Goal: Information Seeking & Learning: Learn about a topic

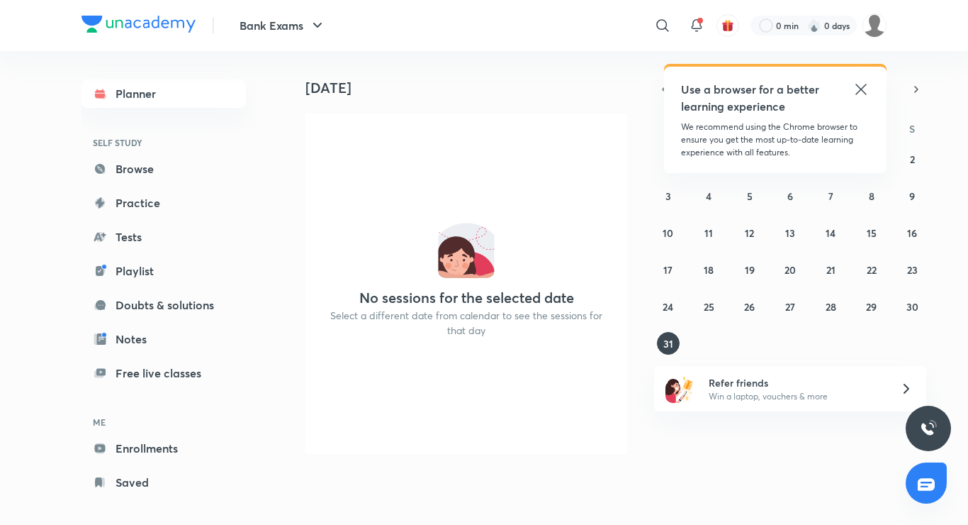
click at [859, 94] on icon at bounding box center [861, 89] width 17 height 17
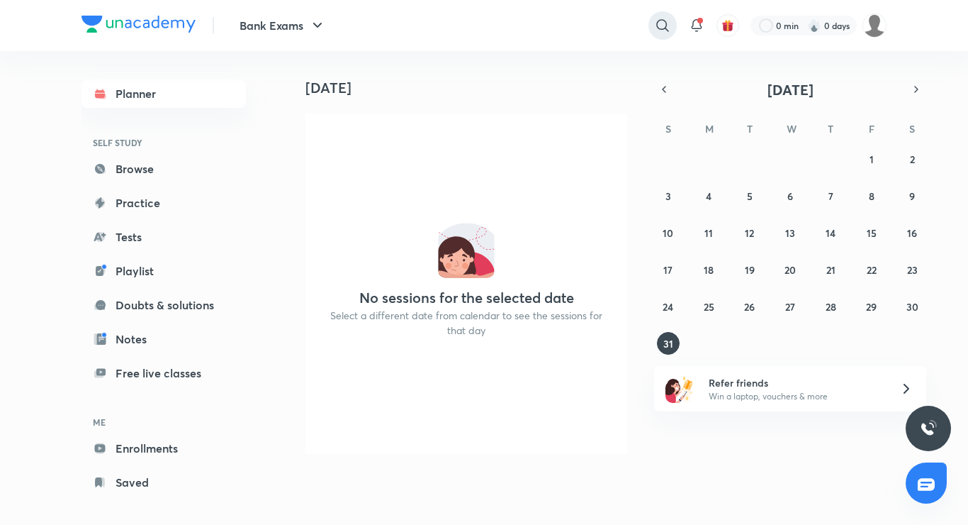
click at [651, 28] on div at bounding box center [663, 25] width 28 height 28
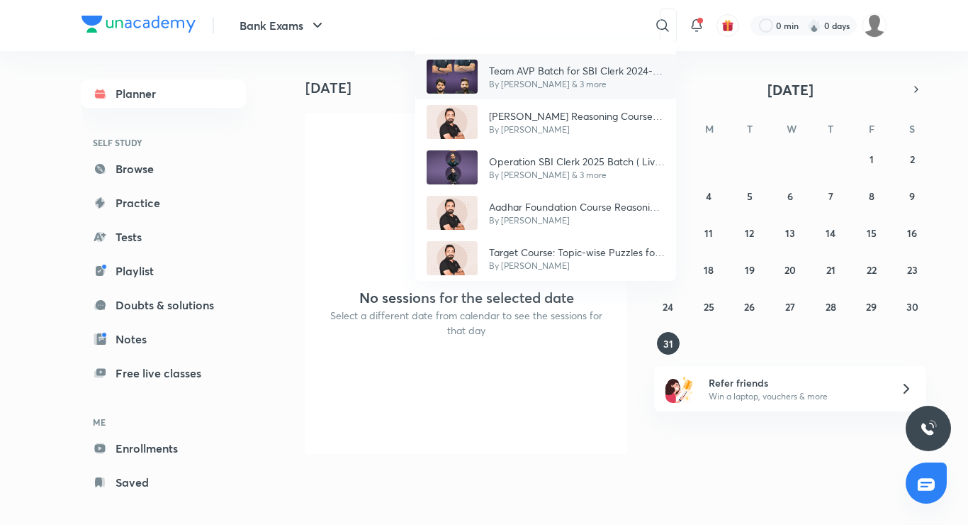
click at [565, 82] on p "By [PERSON_NAME] & 3 more" at bounding box center [577, 84] width 176 height 13
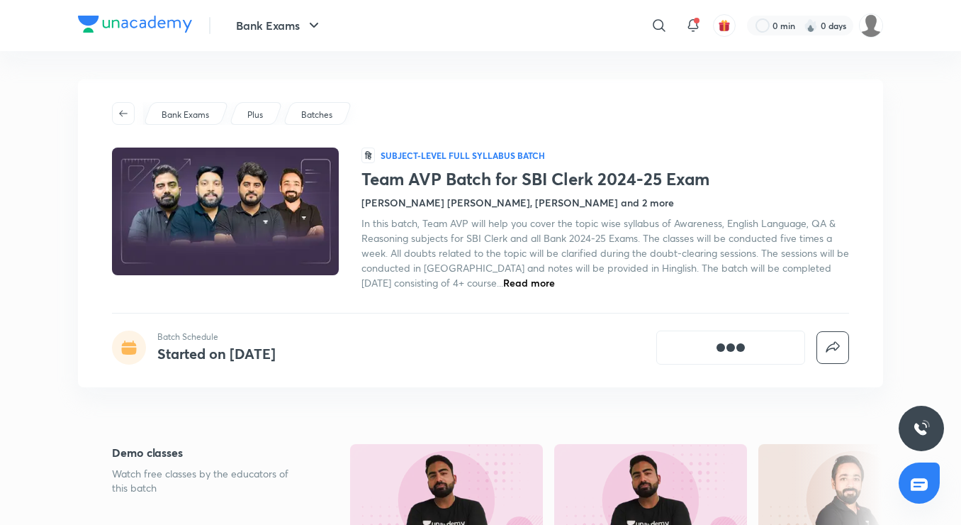
click at [319, 116] on p "Batches" at bounding box center [316, 114] width 31 height 13
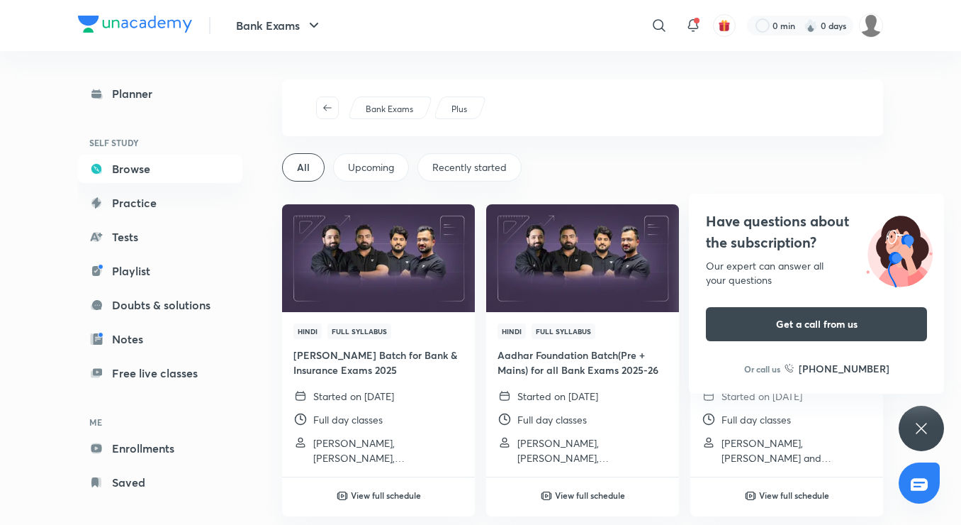
click at [931, 432] on div "Have questions about the subscription? Our expert can answer all your questions…" at bounding box center [921, 428] width 45 height 45
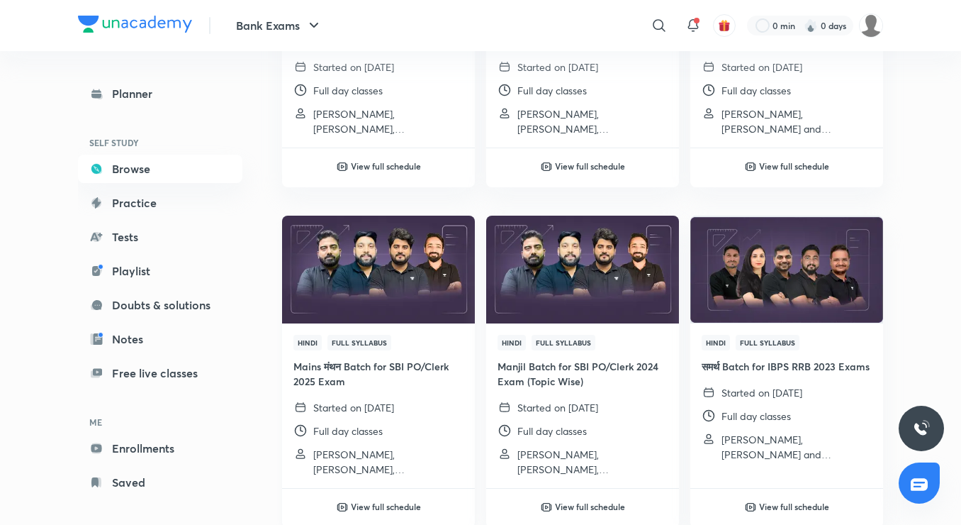
scroll to position [354, 0]
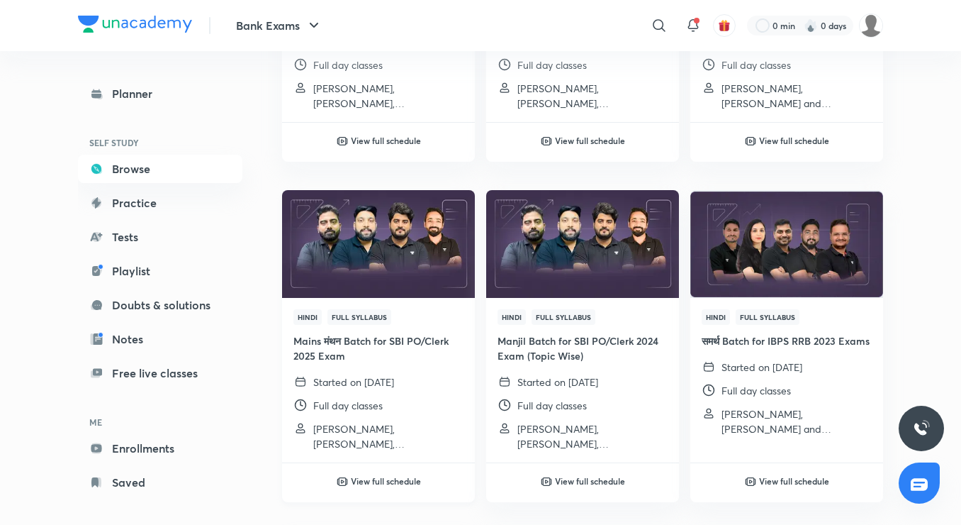
click at [402, 483] on h6 "View full schedule" at bounding box center [386, 480] width 70 height 13
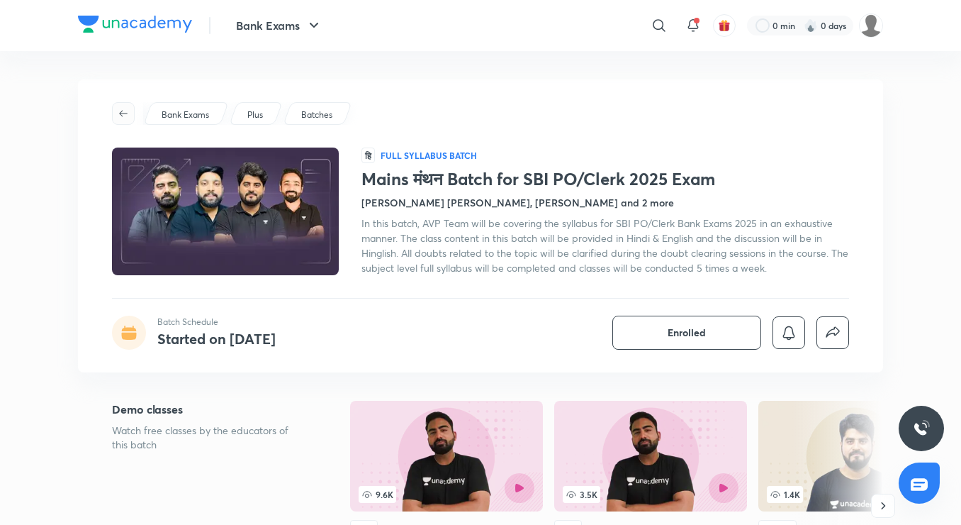
click at [128, 117] on icon "button" at bounding box center [123, 113] width 11 height 11
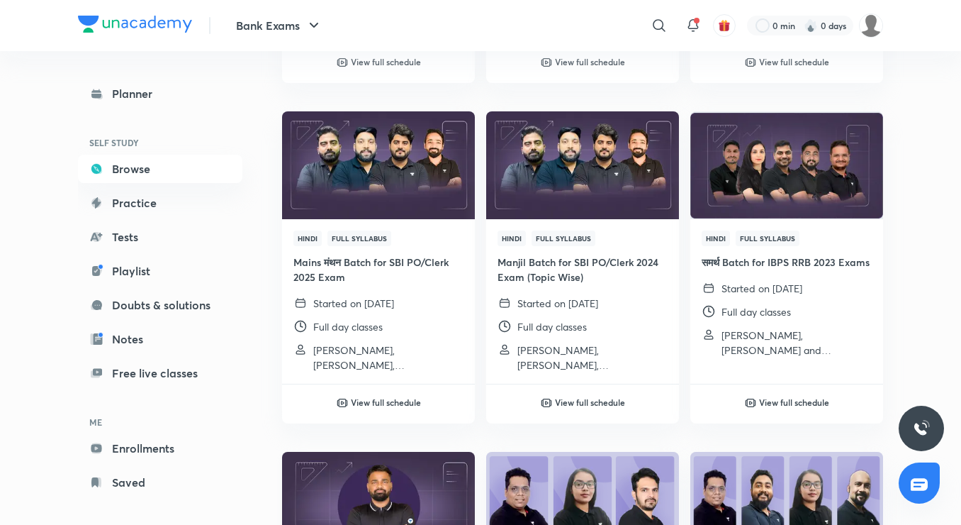
scroll to position [425, 0]
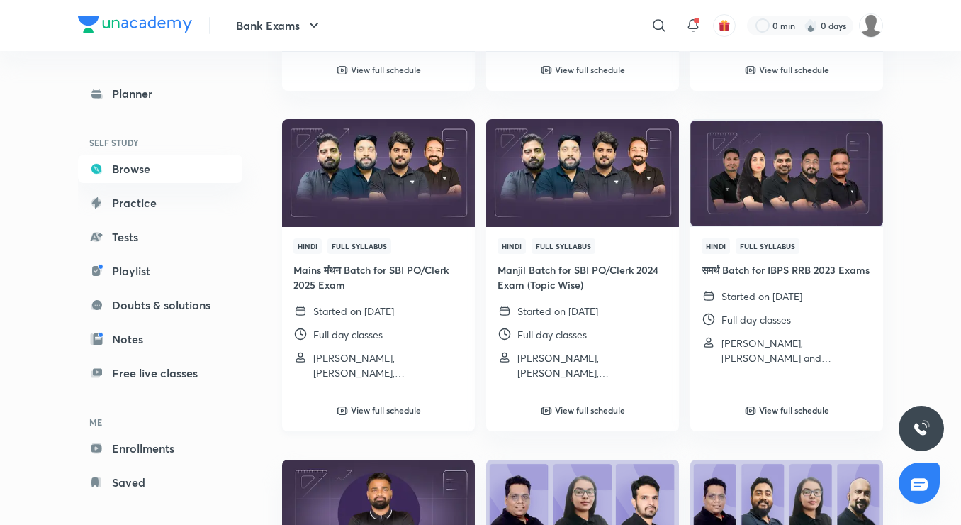
click at [376, 407] on h6 "View full schedule" at bounding box center [386, 409] width 70 height 13
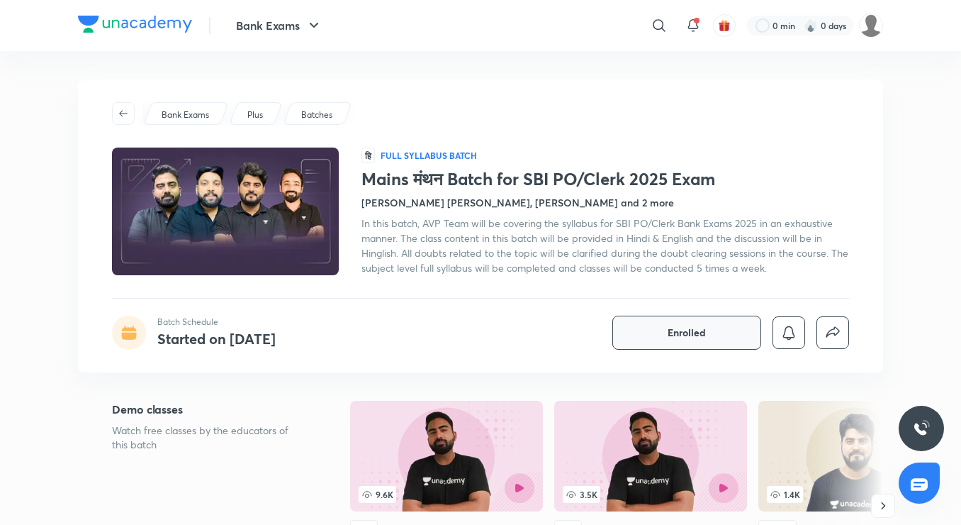
click at [693, 332] on span "Enrolled" at bounding box center [687, 332] width 38 height 14
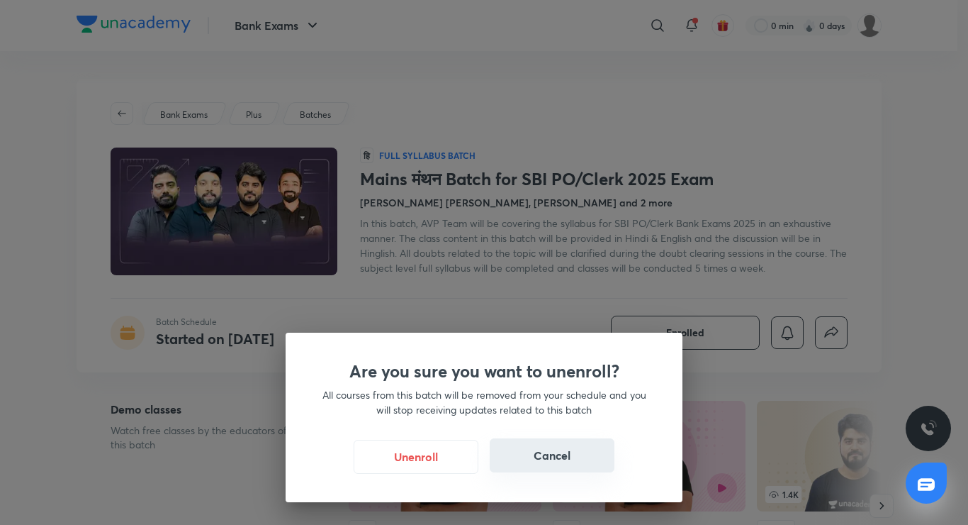
click at [552, 451] on button "Cancel" at bounding box center [552, 455] width 125 height 34
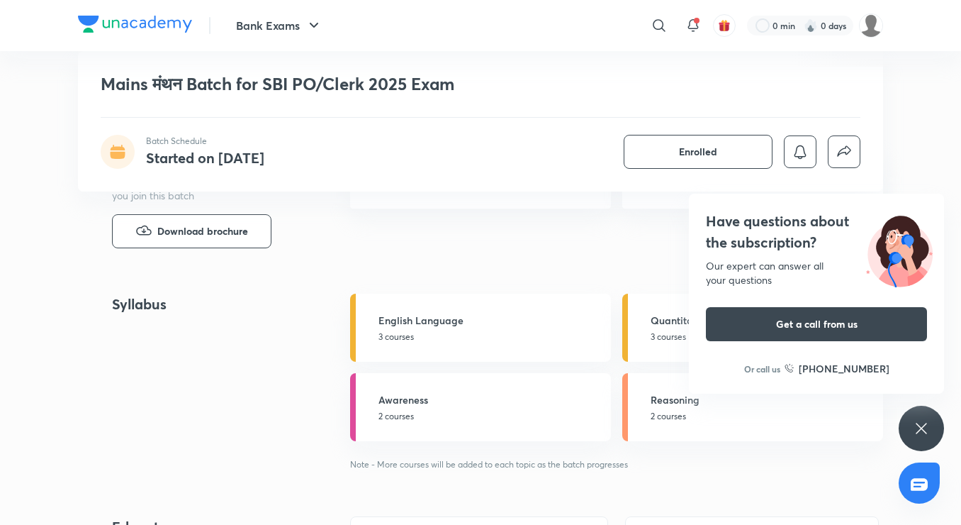
scroll to position [567, 0]
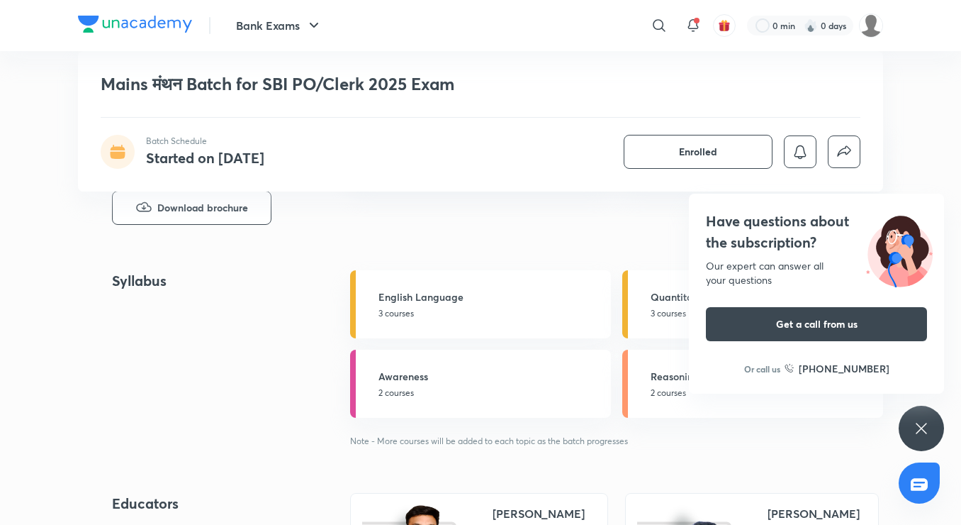
drag, startPoint x: 917, startPoint y: 398, endPoint x: 915, endPoint y: 409, distance: 11.7
click at [915, 427] on icon at bounding box center [921, 428] width 17 height 17
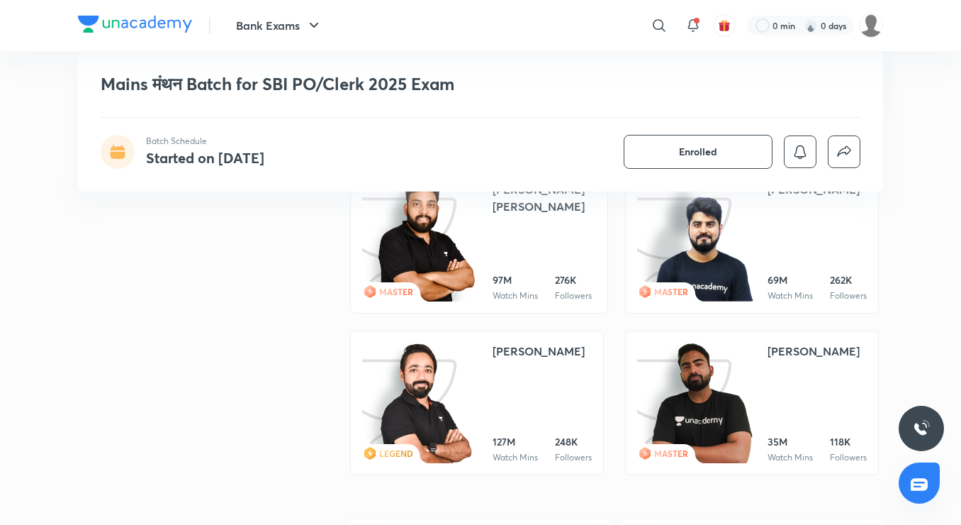
scroll to position [851, 0]
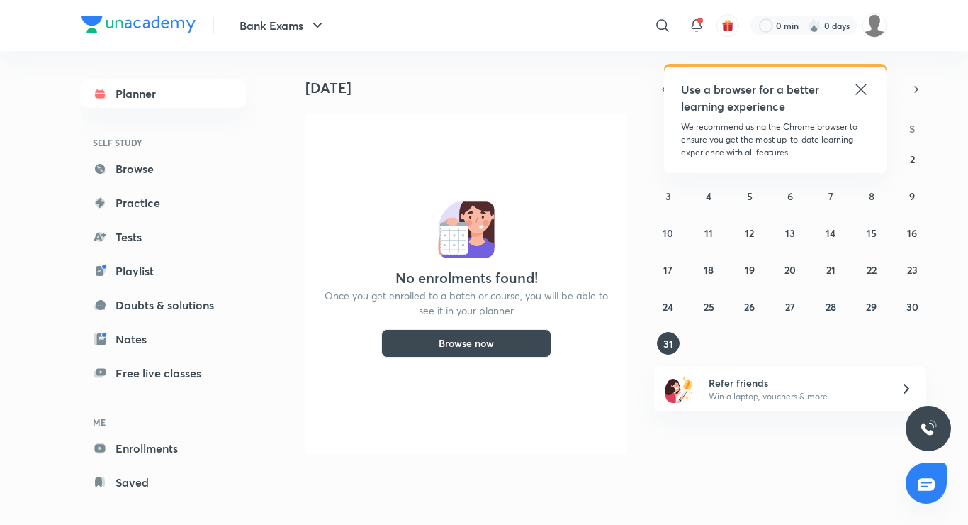
click at [866, 86] on icon at bounding box center [861, 89] width 17 height 17
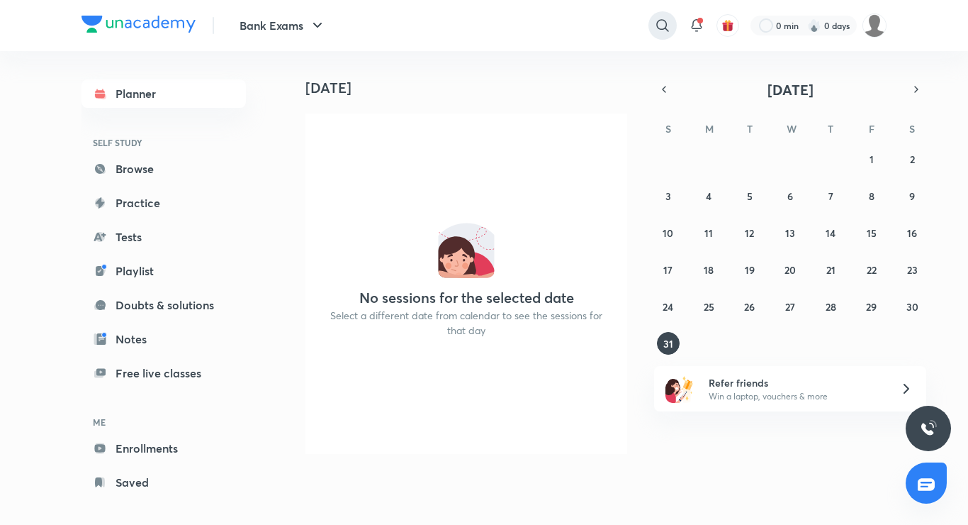
click at [665, 26] on icon at bounding box center [662, 25] width 17 height 17
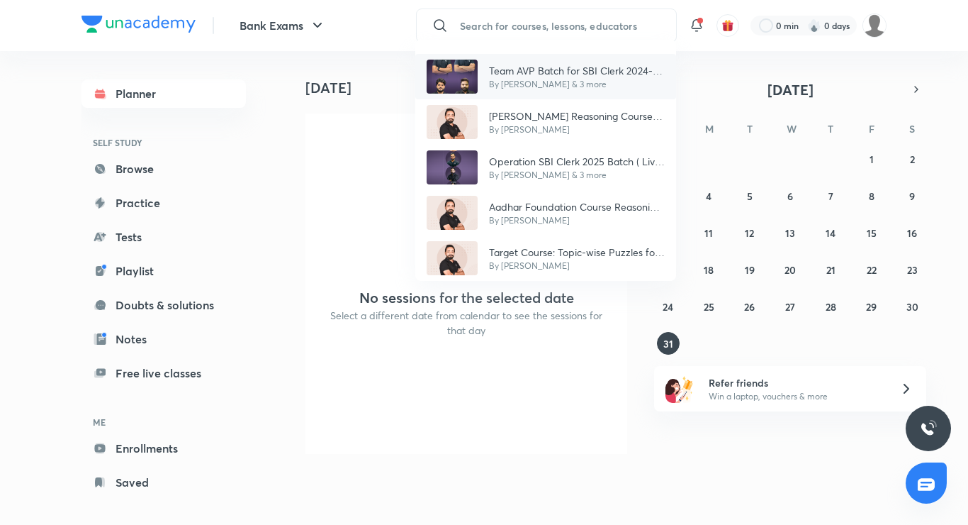
click at [543, 78] on p "By [PERSON_NAME] & 3 more" at bounding box center [577, 84] width 176 height 13
click at [543, 77] on div "[DATE]" at bounding box center [462, 73] width 353 height 45
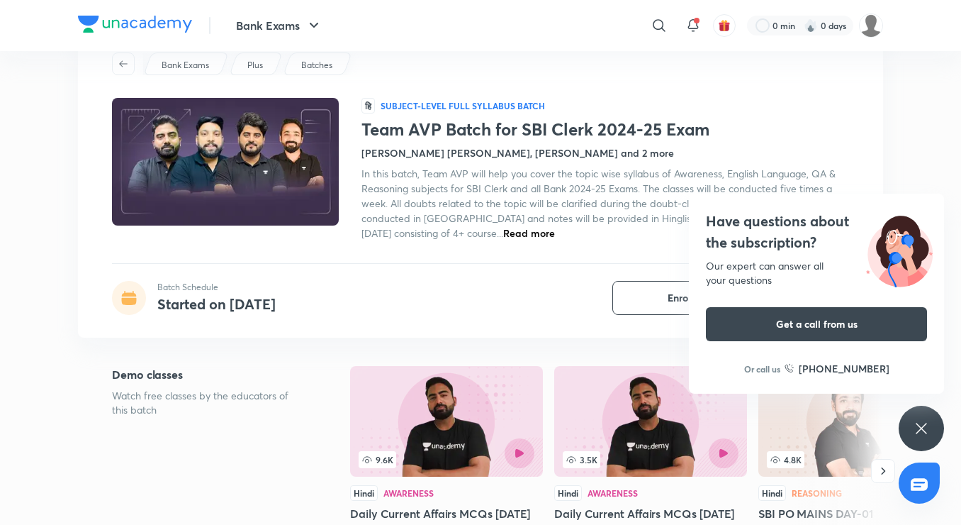
scroll to position [71, 0]
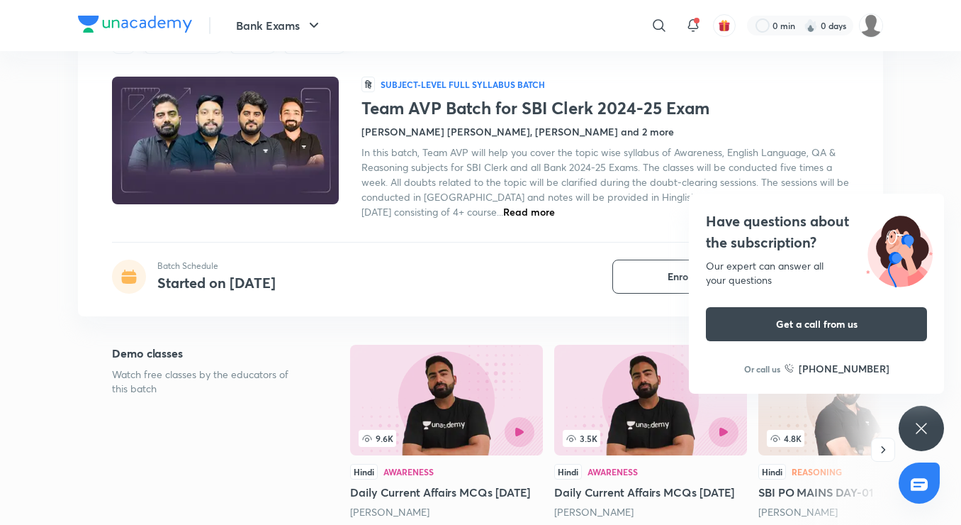
drag, startPoint x: 922, startPoint y: 423, endPoint x: 871, endPoint y: 374, distance: 71.2
click at [923, 421] on icon at bounding box center [921, 428] width 17 height 17
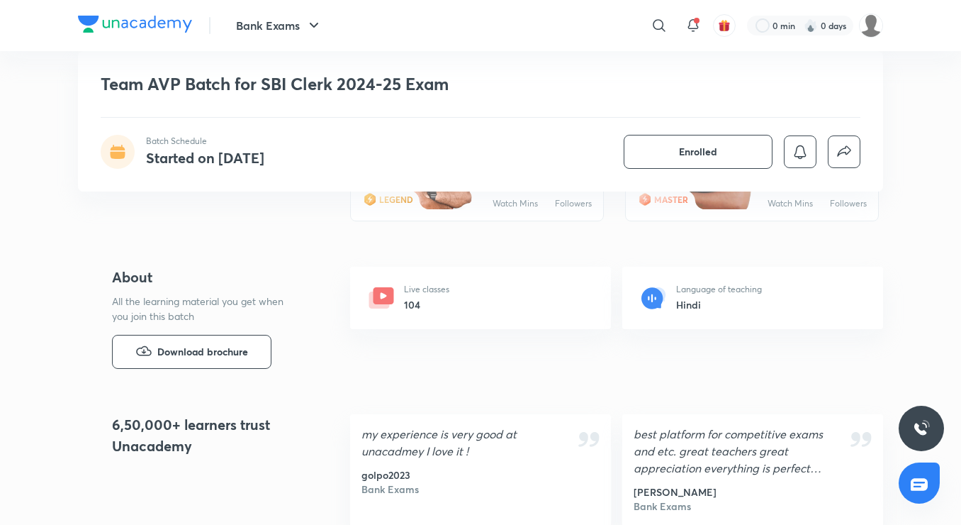
scroll to position [701, 0]
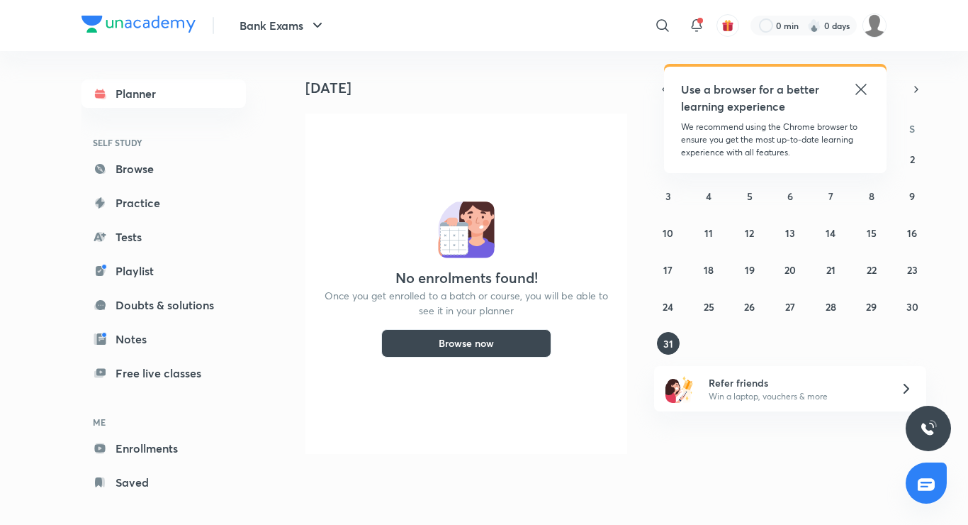
click at [861, 85] on icon at bounding box center [861, 89] width 17 height 17
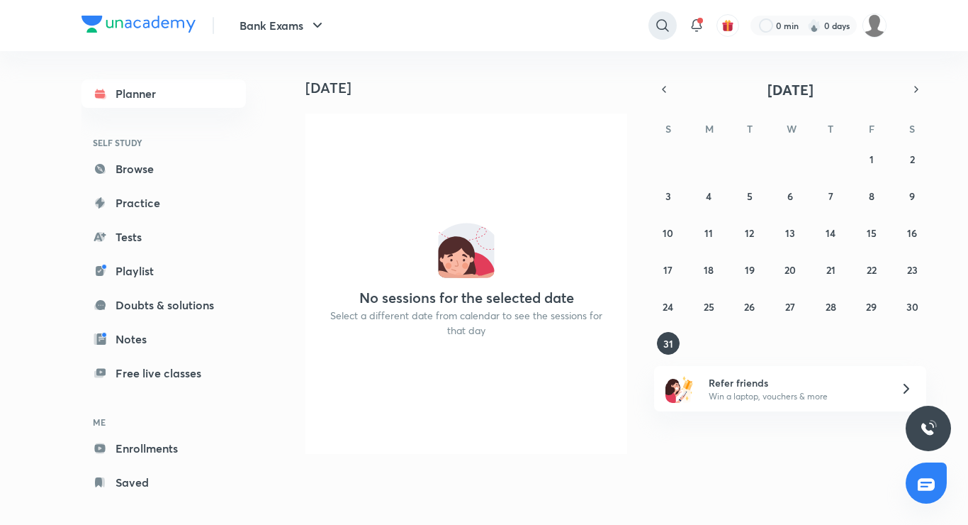
click at [671, 27] on div at bounding box center [663, 25] width 28 height 28
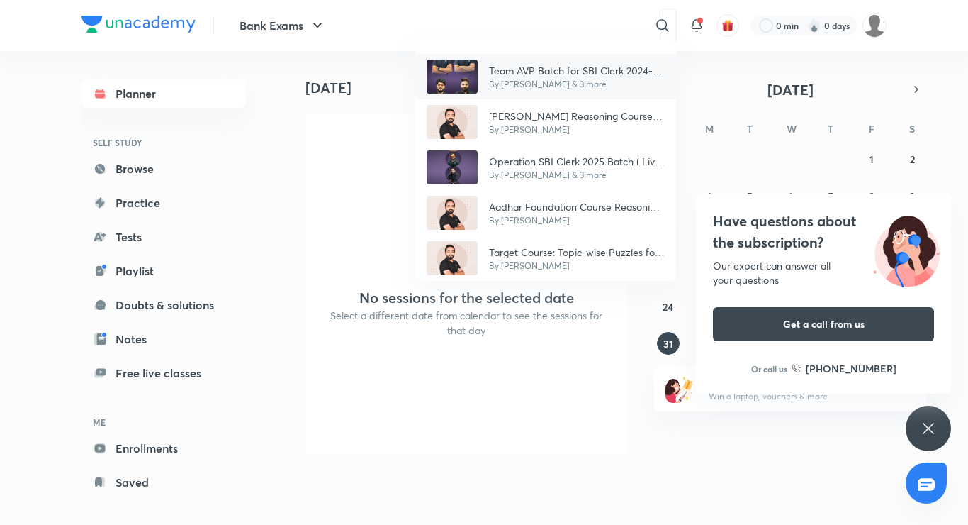
click at [574, 82] on p "By [PERSON_NAME] & 3 more" at bounding box center [577, 84] width 176 height 13
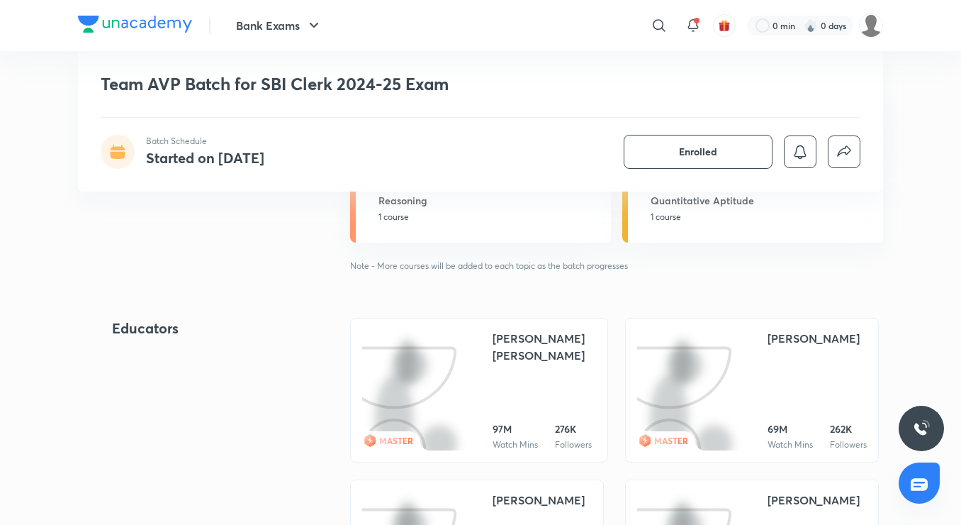
scroll to position [751, 0]
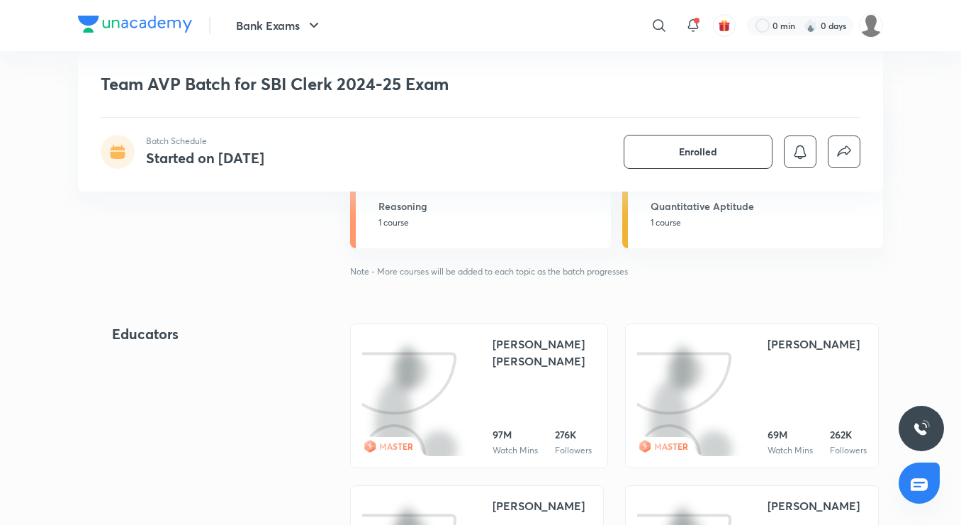
click at [539, 277] on p "Note - More courses will be added to each topic as the batch progresses" at bounding box center [616, 271] width 533 height 13
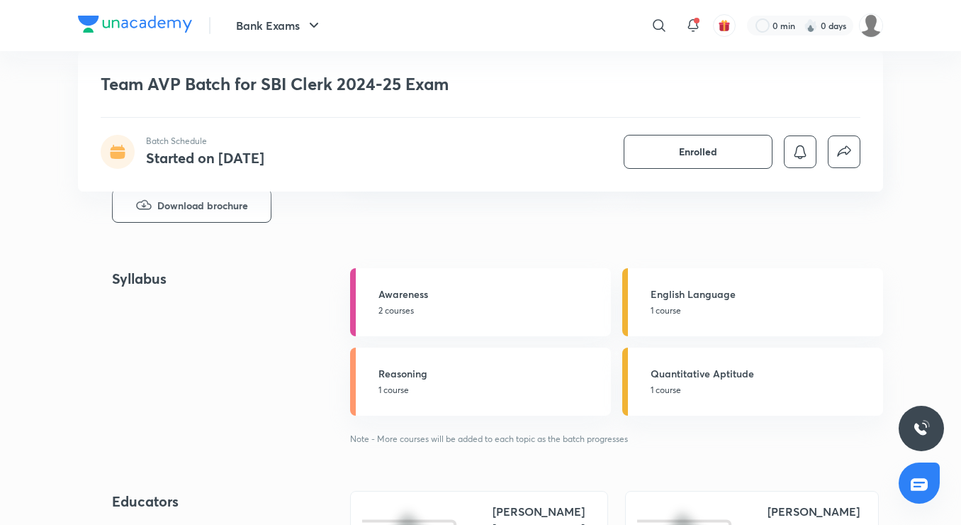
scroll to position [610, 0]
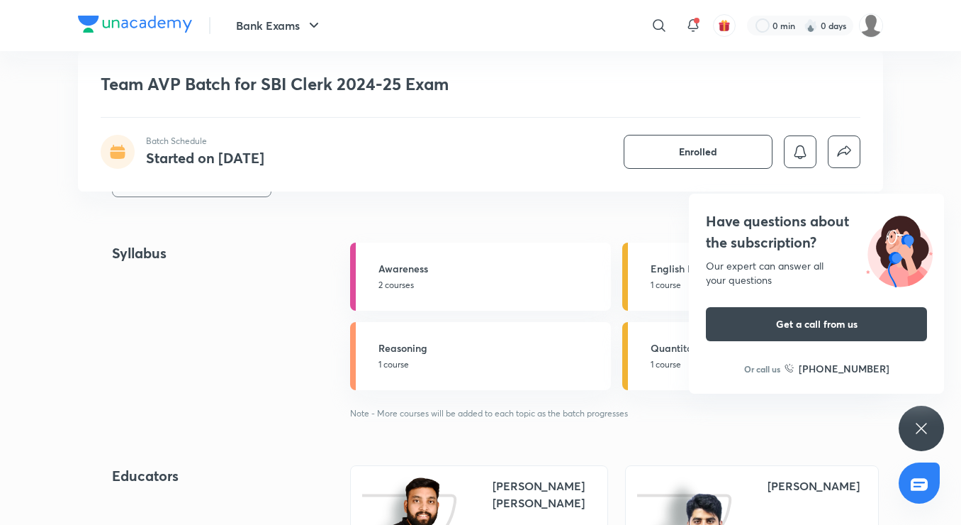
click at [915, 425] on icon at bounding box center [921, 428] width 17 height 17
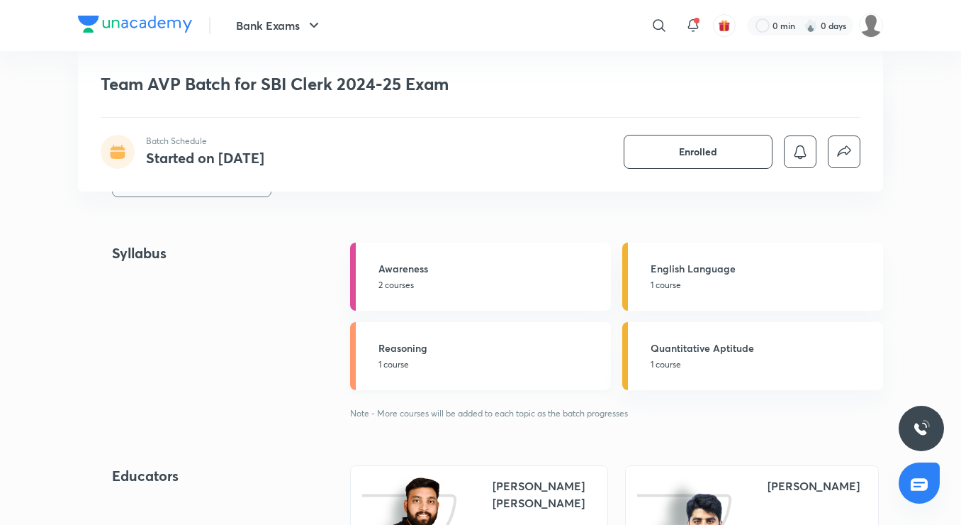
click at [457, 358] on p "1 course" at bounding box center [491, 364] width 224 height 13
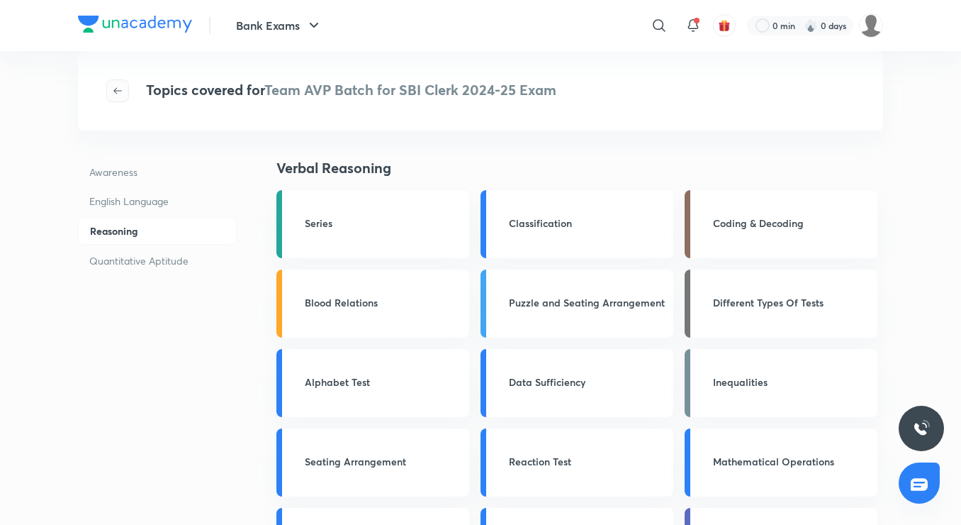
click at [105, 99] on div "Topics covered for Team AVP Batch for SBI Clerk 2024-25 Exam" at bounding box center [480, 90] width 805 height 79
click at [108, 99] on button "button" at bounding box center [117, 90] width 23 height 23
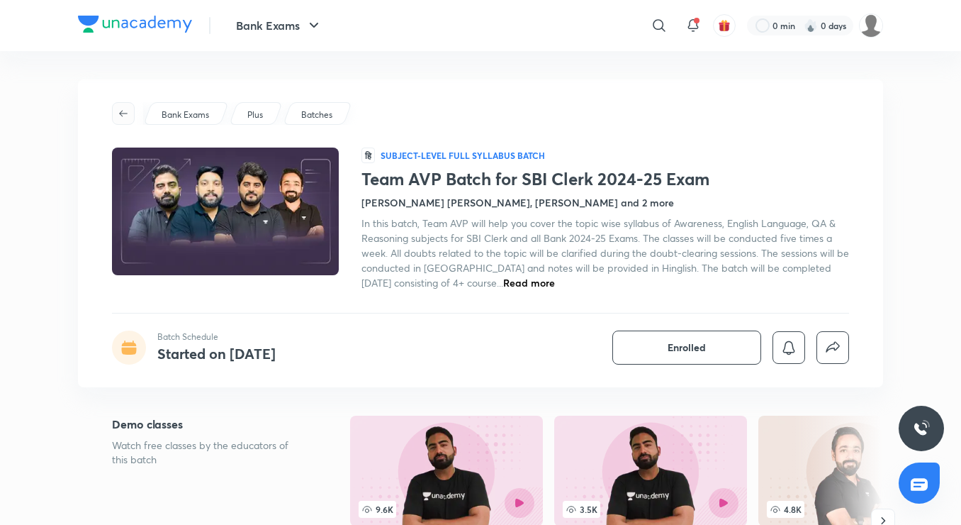
click at [123, 113] on icon "button" at bounding box center [123, 113] width 11 height 11
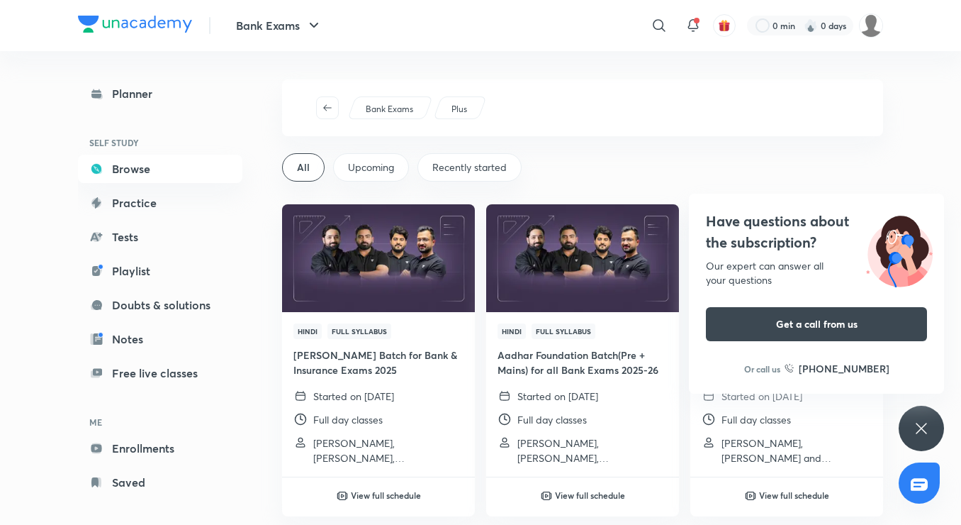
click at [406, 115] on p "Bank Exams" at bounding box center [389, 109] width 47 height 13
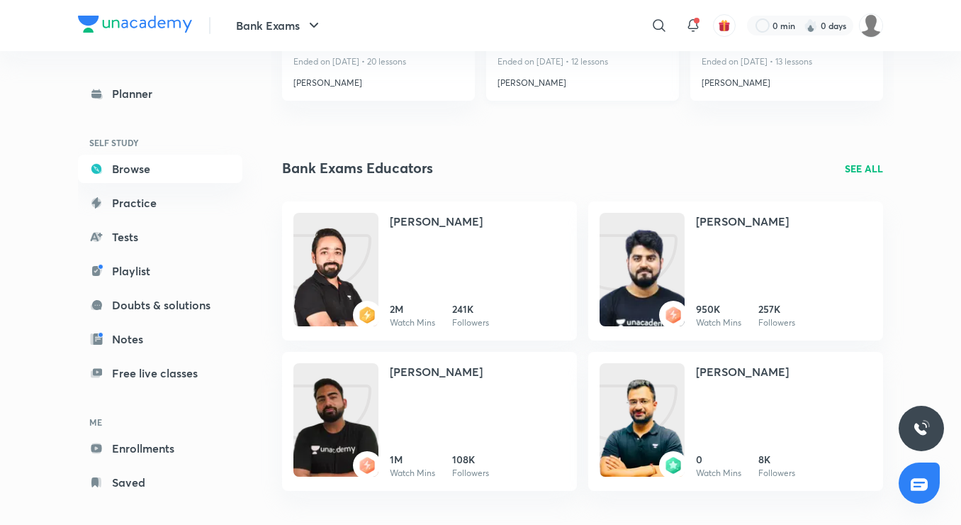
scroll to position [709, 0]
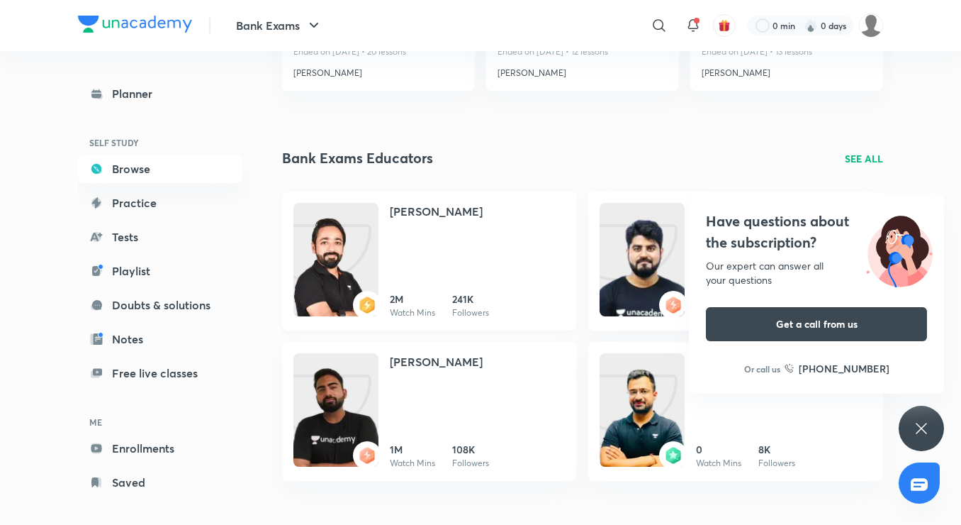
click at [320, 236] on img at bounding box center [335, 273] width 85 height 113
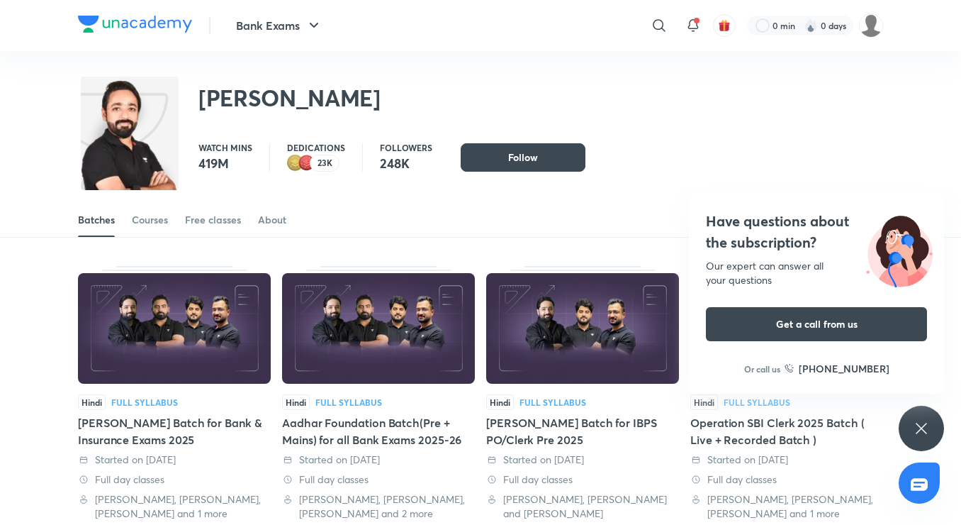
click at [912, 427] on div "Have questions about the subscription? Our expert can answer all your questions…" at bounding box center [921, 428] width 45 height 45
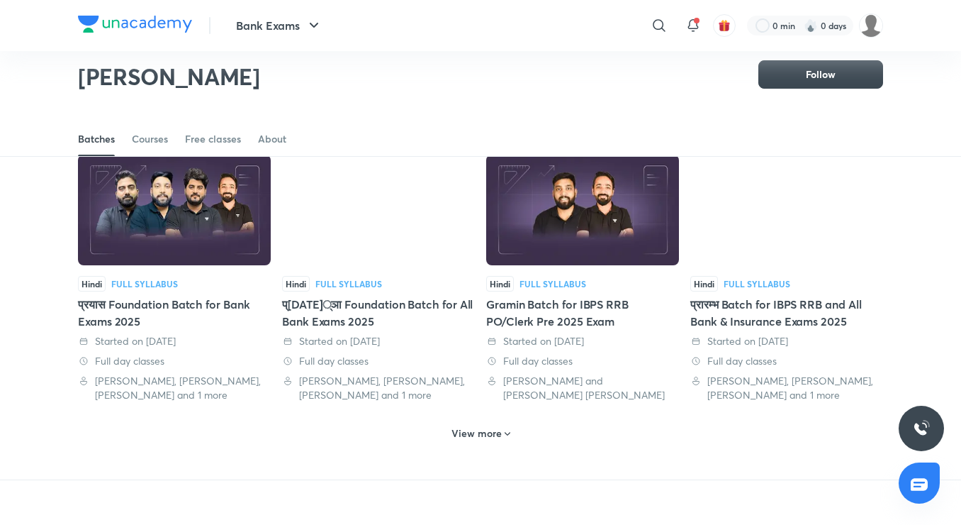
scroll to position [628, 0]
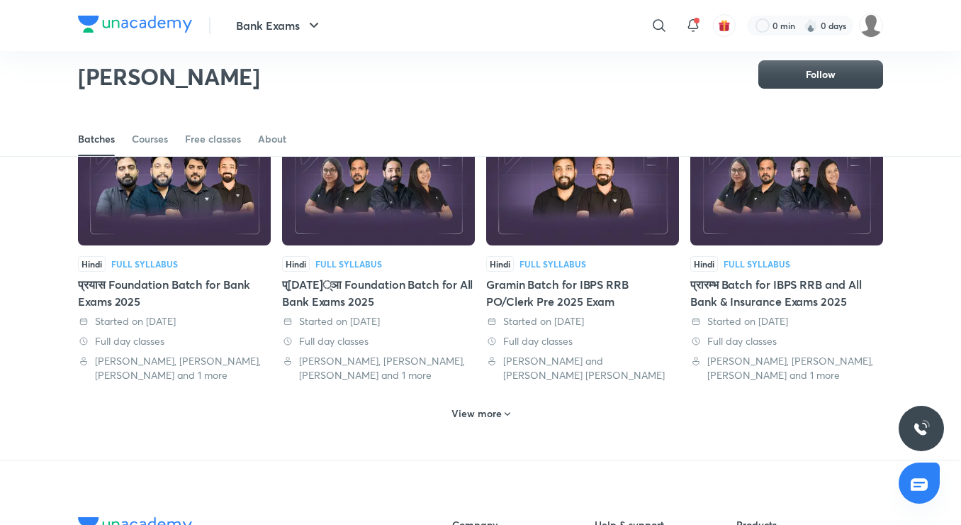
click at [454, 413] on h6 "View more" at bounding box center [477, 413] width 50 height 14
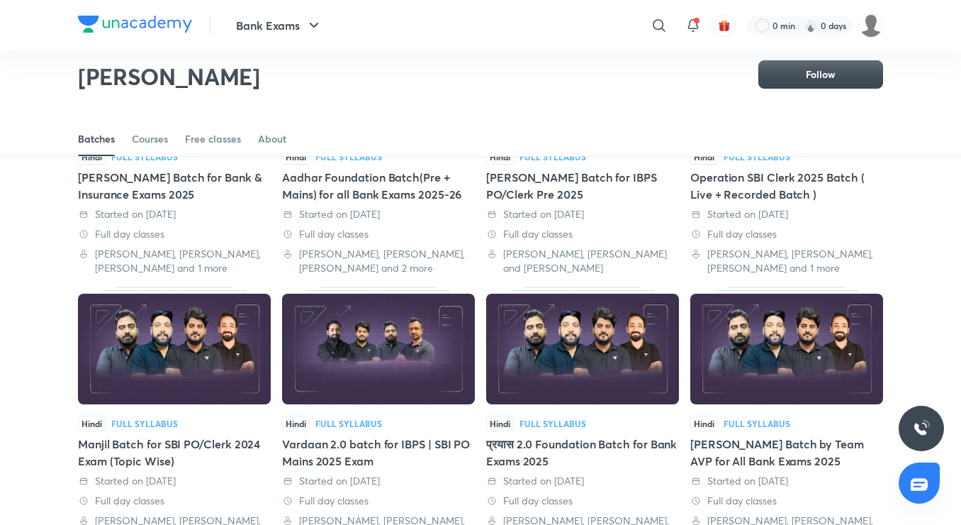
scroll to position [274, 0]
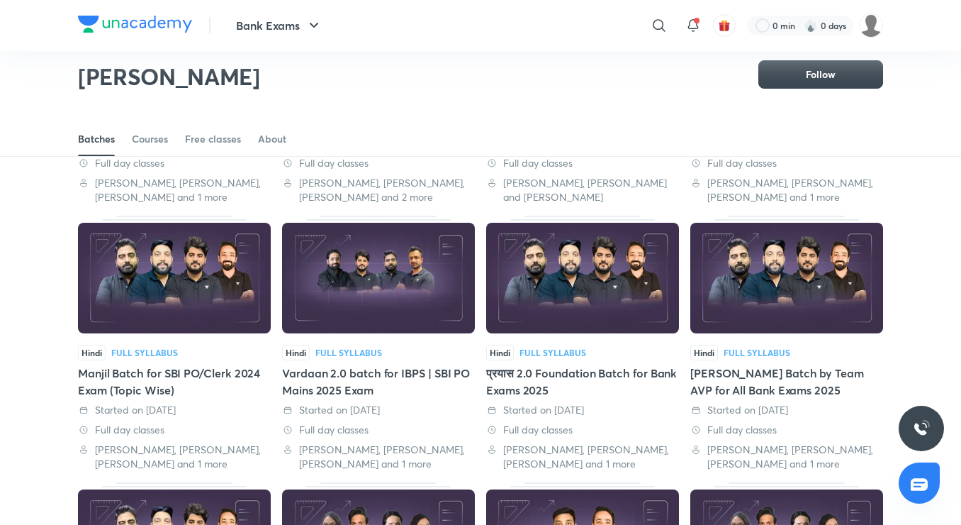
click at [746, 382] on div "Vardaan Mains Batch by Team AVP for All Bank Exams 2025" at bounding box center [786, 381] width 193 height 34
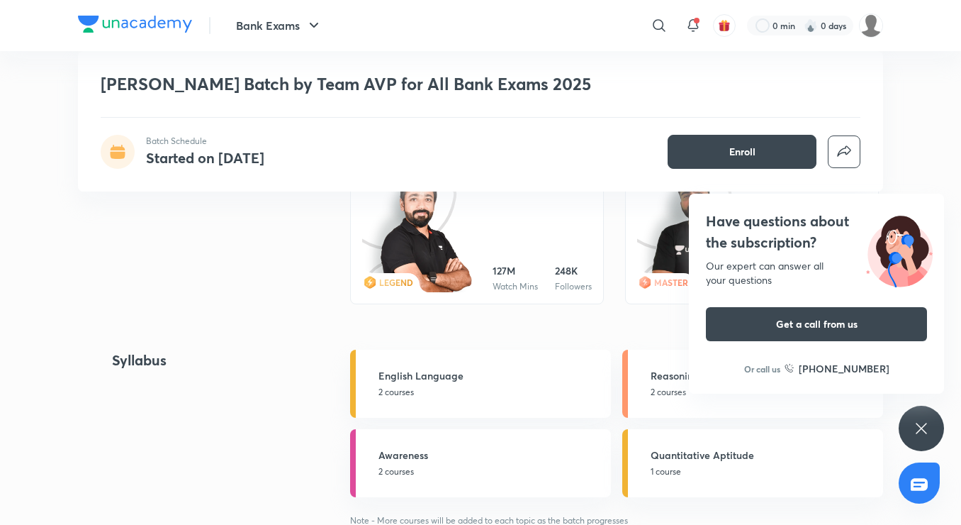
scroll to position [851, 0]
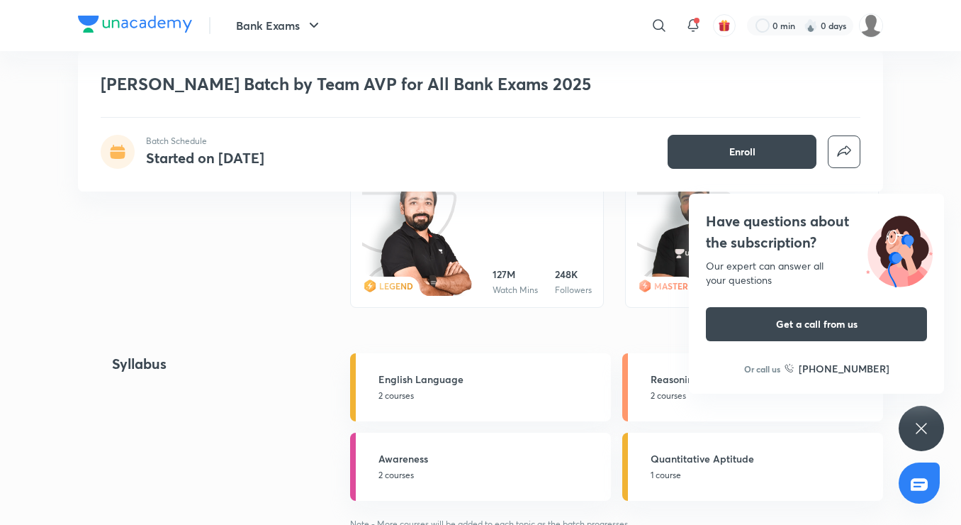
click at [918, 430] on icon at bounding box center [921, 428] width 17 height 17
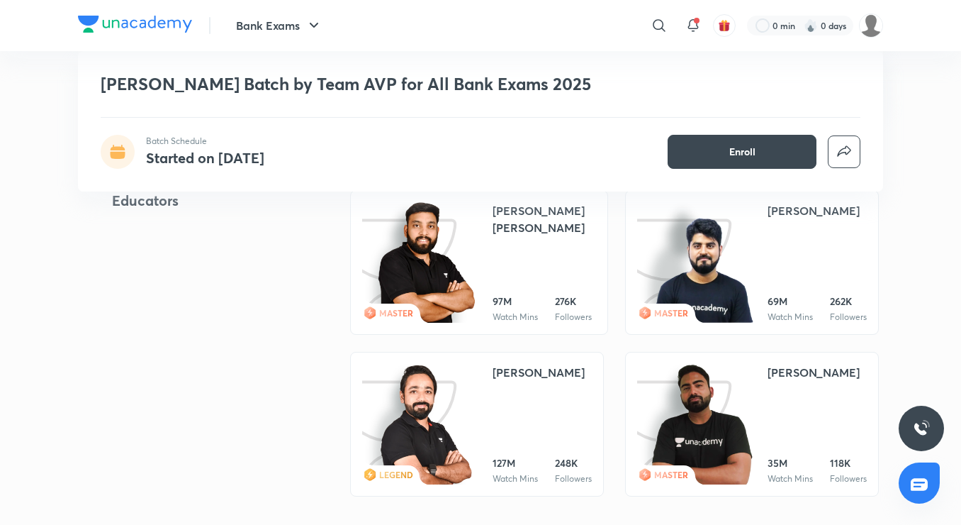
scroll to position [567, 0]
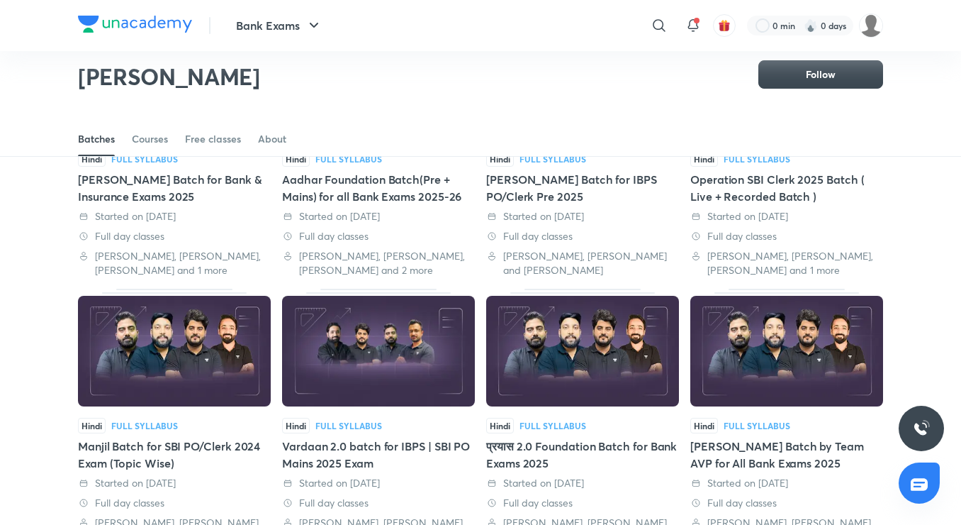
scroll to position [203, 0]
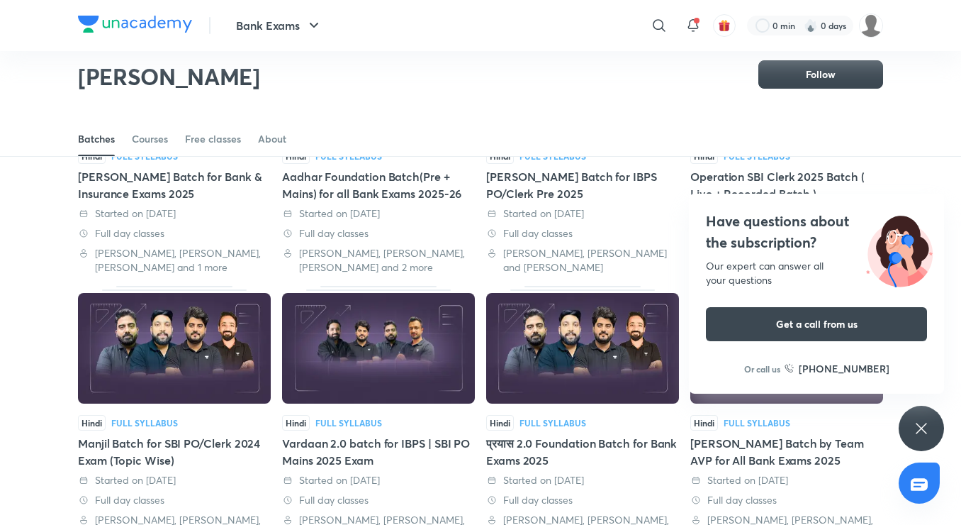
click at [918, 426] on icon at bounding box center [921, 428] width 17 height 17
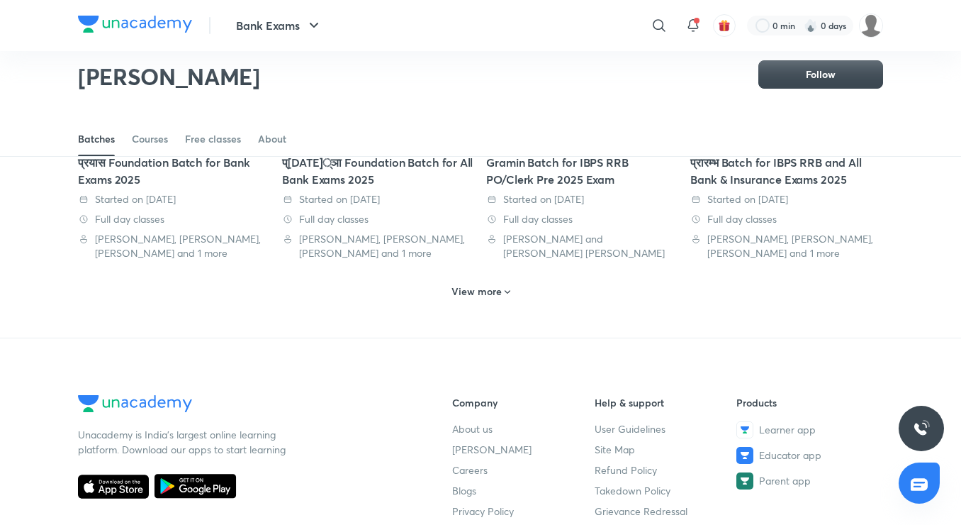
scroll to position [771, 0]
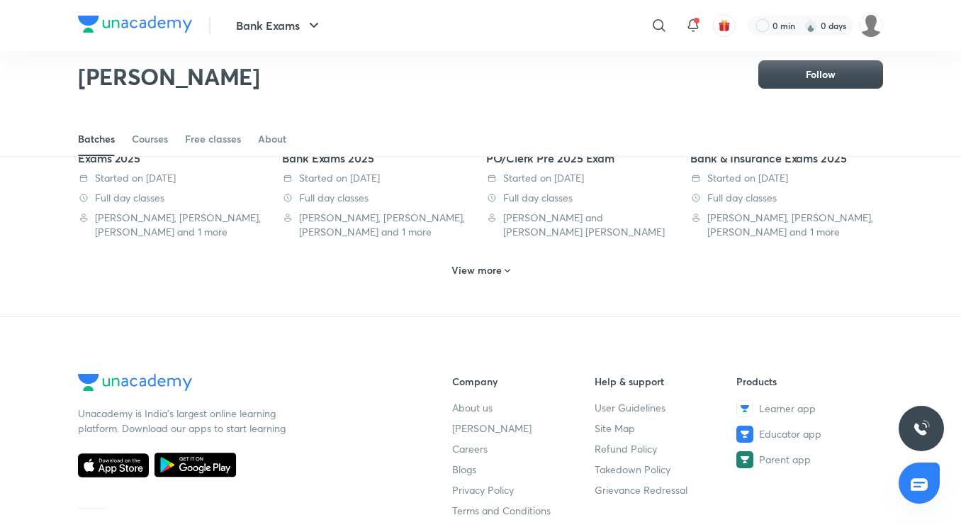
click at [475, 267] on h6 "View more" at bounding box center [477, 270] width 50 height 14
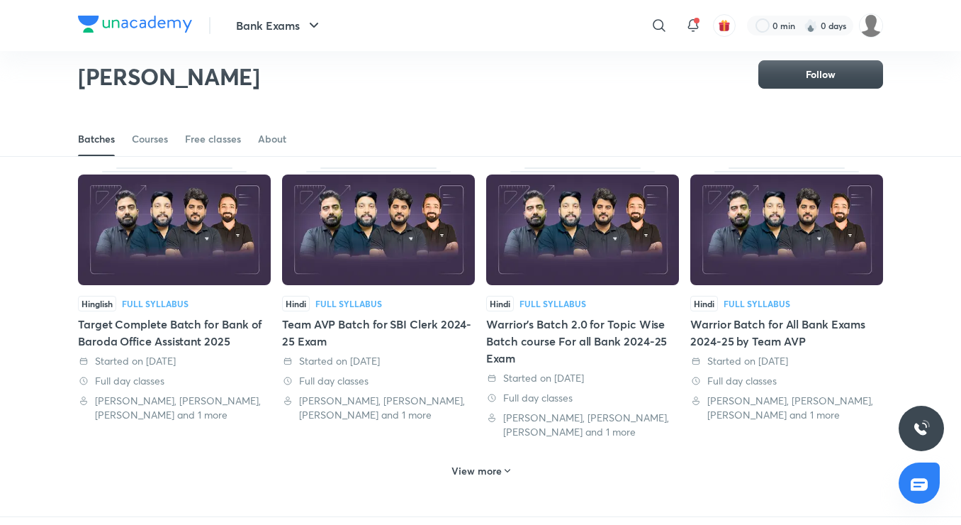
scroll to position [1479, 0]
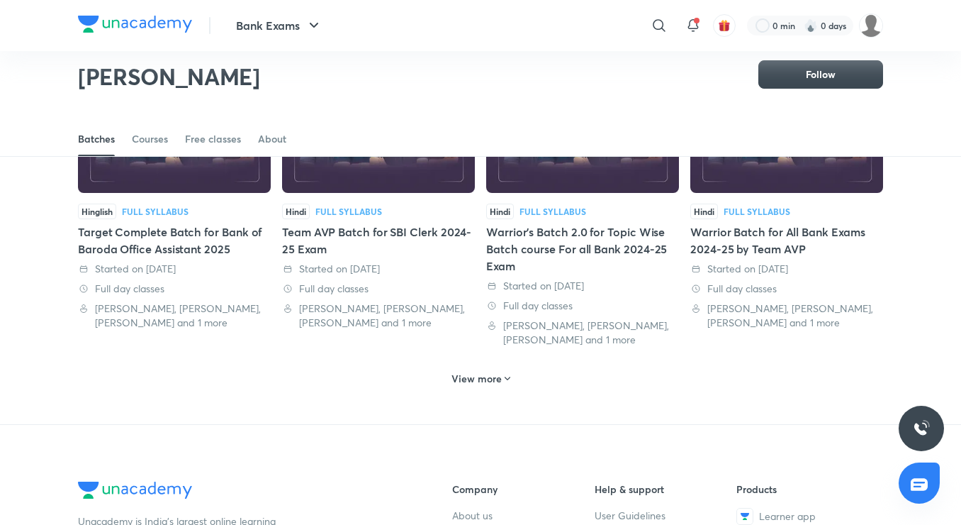
click at [457, 376] on h6 "View more" at bounding box center [477, 378] width 50 height 14
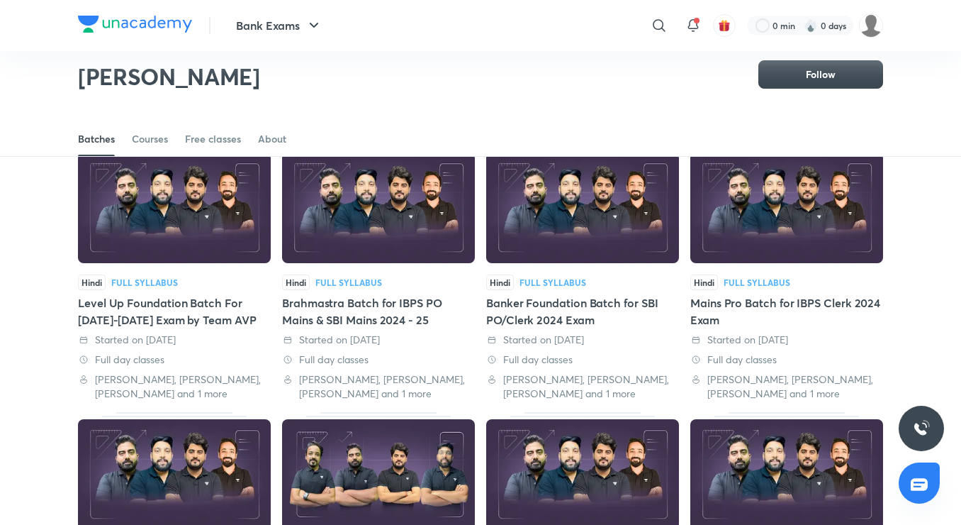
scroll to position [1762, 0]
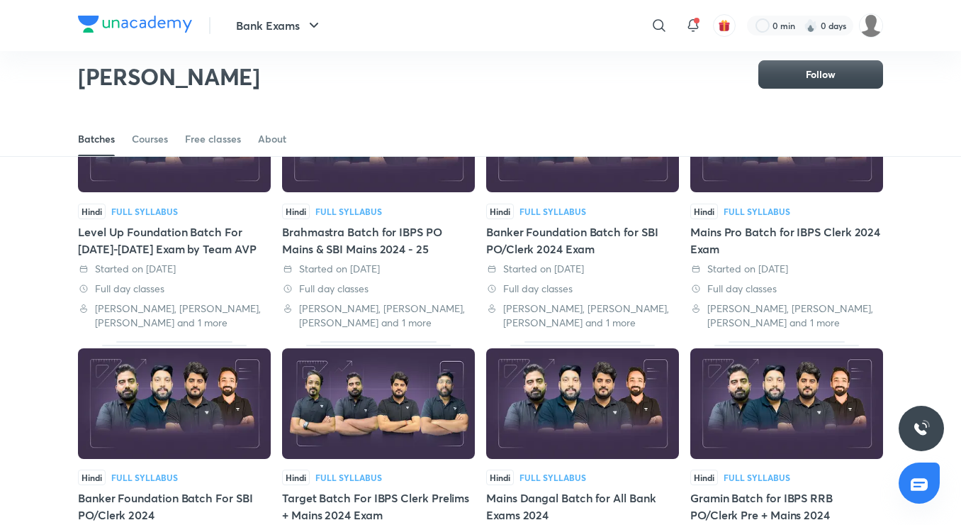
click at [351, 257] on div "Hindi Full Syllabus Brahmastra Batch for IBPS PO Mains & SBI Mains 2024 - 25 St…" at bounding box center [378, 266] width 193 height 126
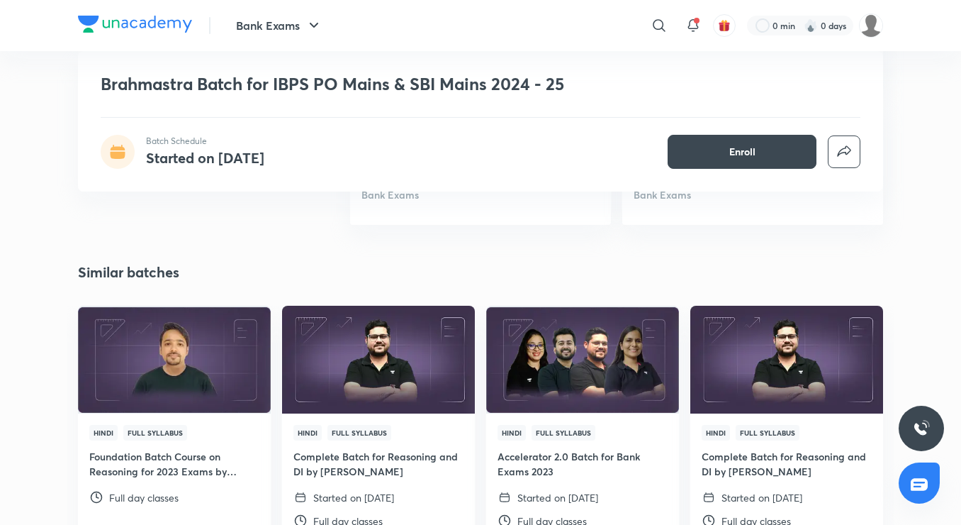
scroll to position [1418, 0]
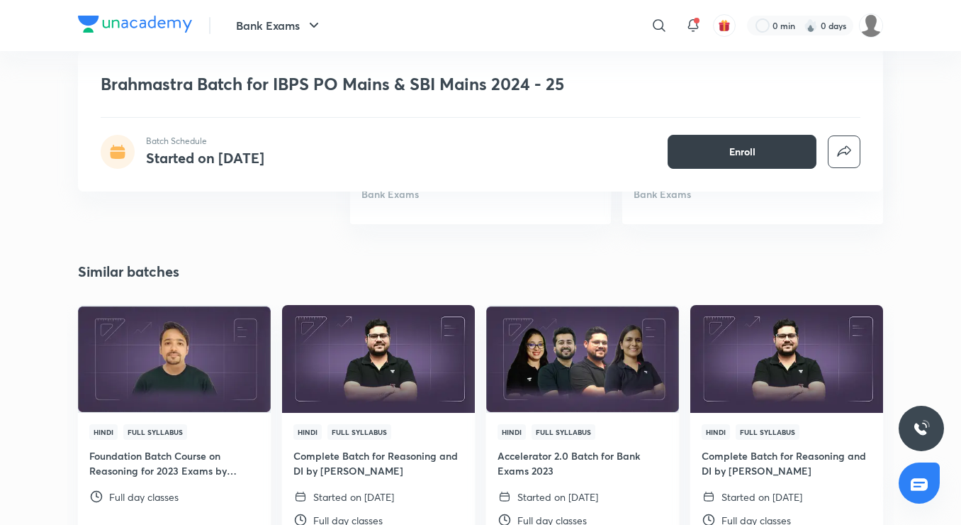
click at [739, 155] on span "Enroll" at bounding box center [742, 152] width 26 height 14
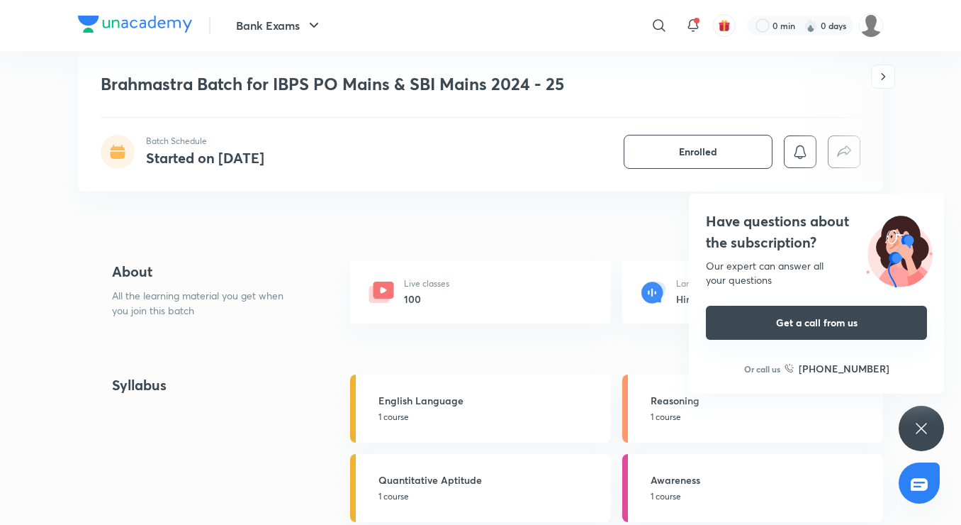
scroll to position [403, 0]
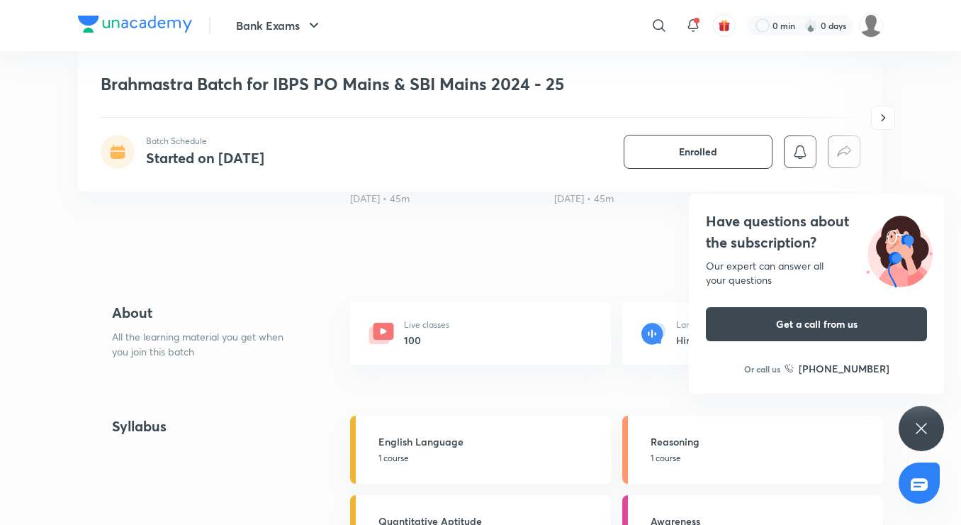
click at [899, 431] on div "Have questions about the subscription? Our expert can answer all your questions…" at bounding box center [921, 428] width 45 height 45
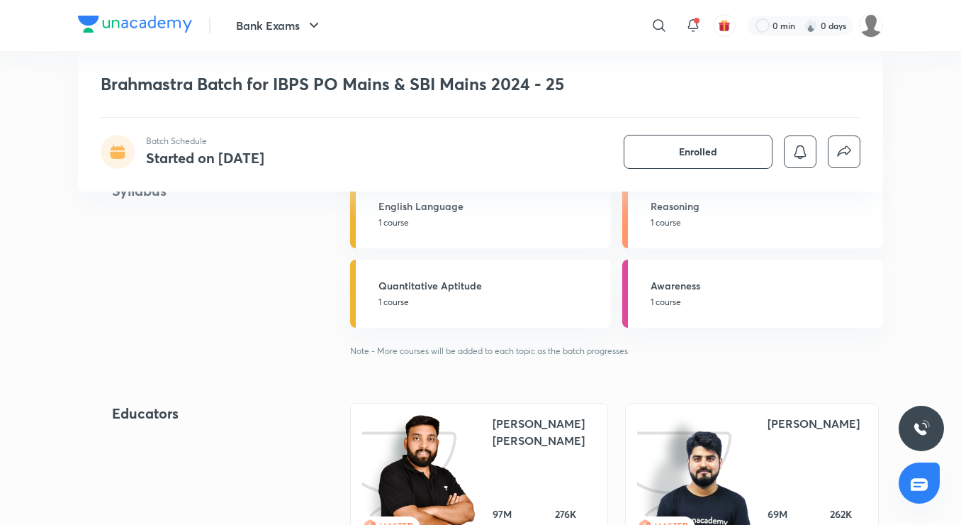
scroll to position [567, 0]
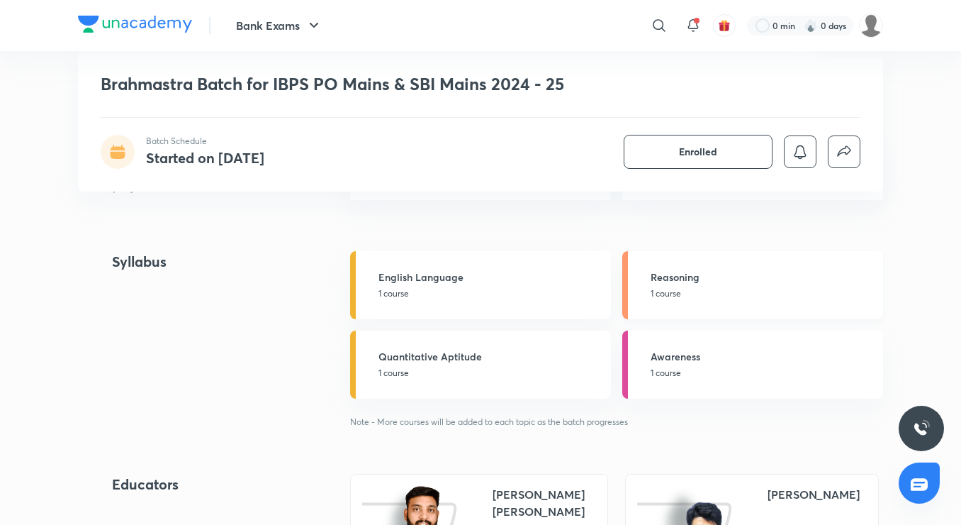
click at [693, 296] on p "1 course" at bounding box center [763, 293] width 224 height 13
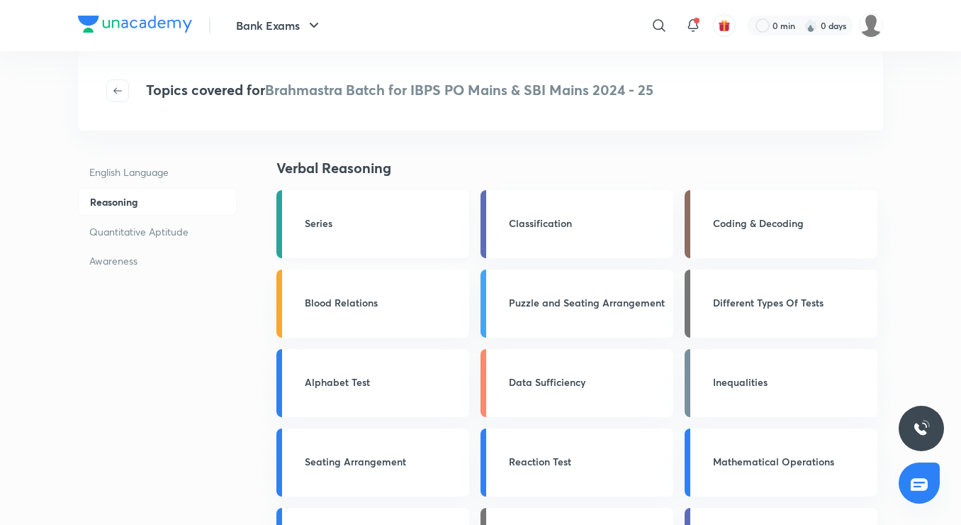
click at [323, 220] on h3 "Series" at bounding box center [383, 223] width 156 height 15
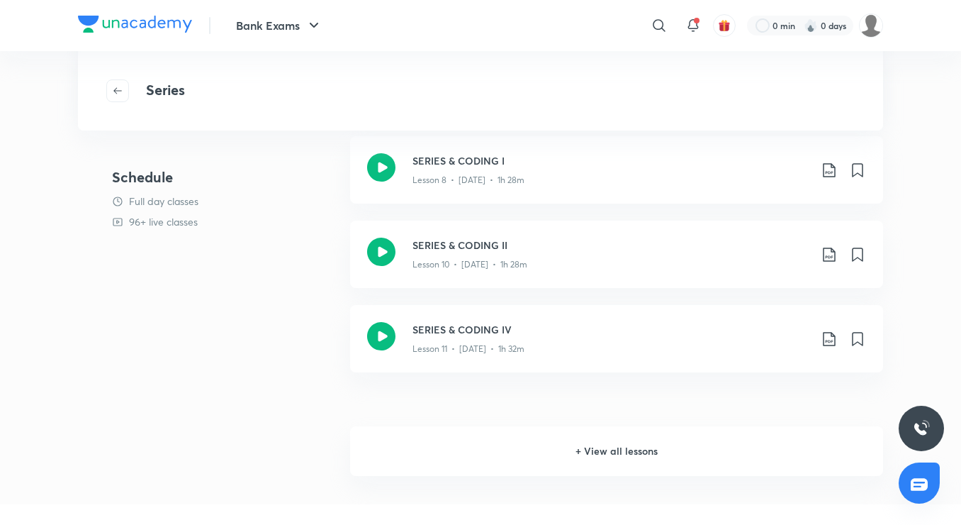
scroll to position [284, 0]
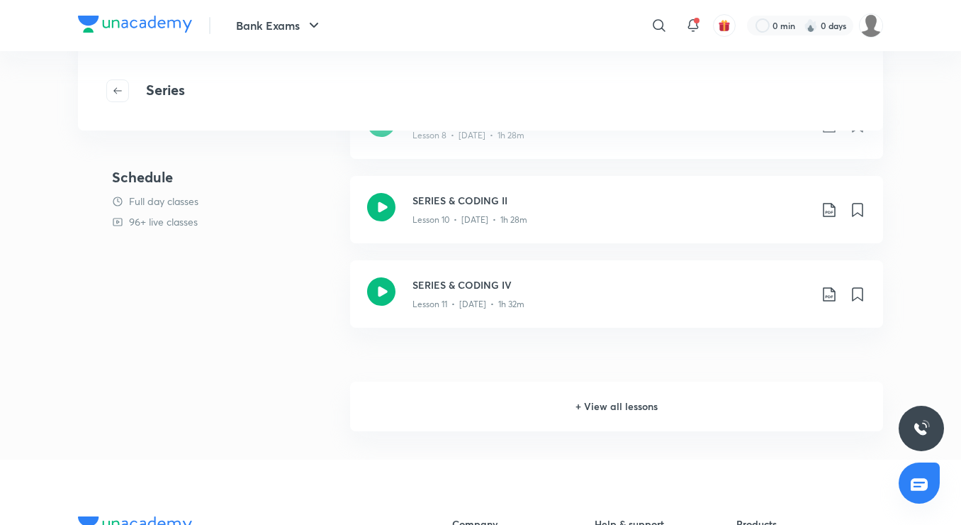
click at [656, 410] on h6 "+ View all lessons" at bounding box center [616, 406] width 533 height 50
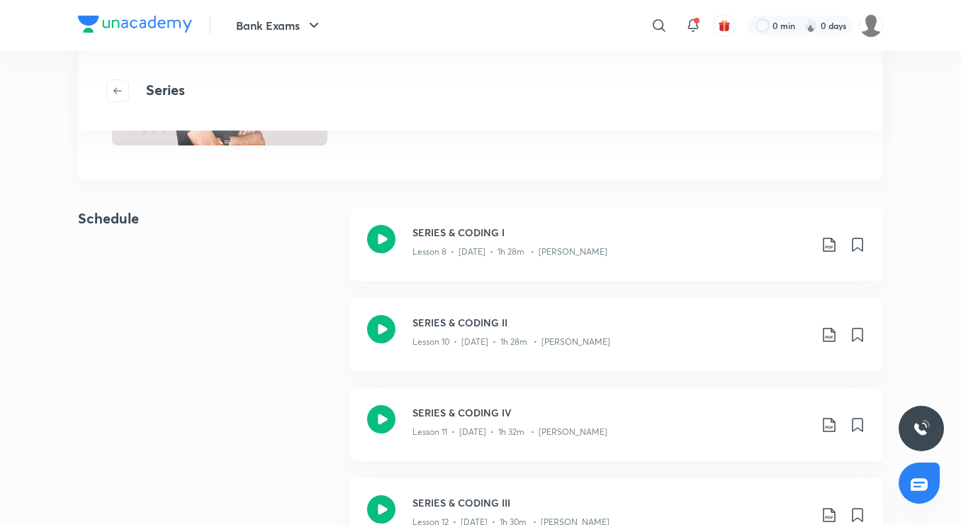
scroll to position [142, 0]
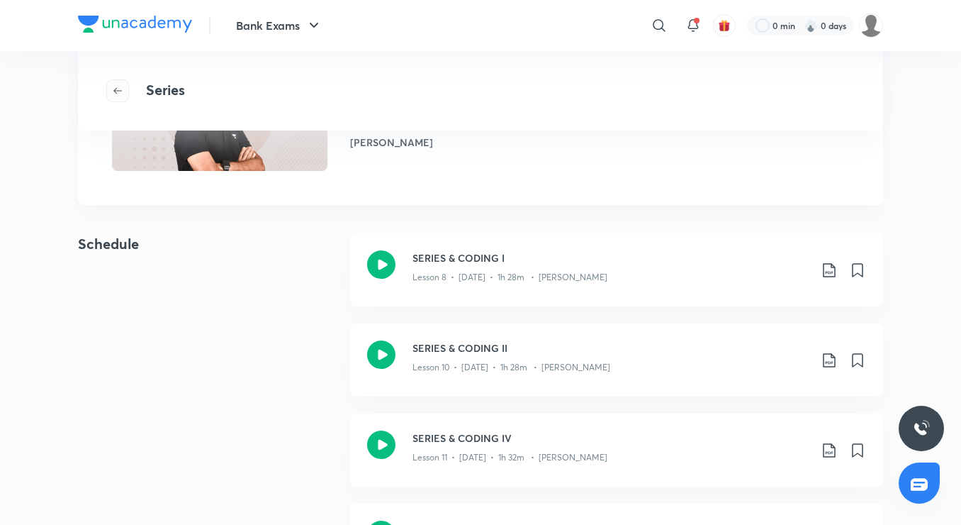
click at [114, 99] on button "button" at bounding box center [117, 90] width 23 height 23
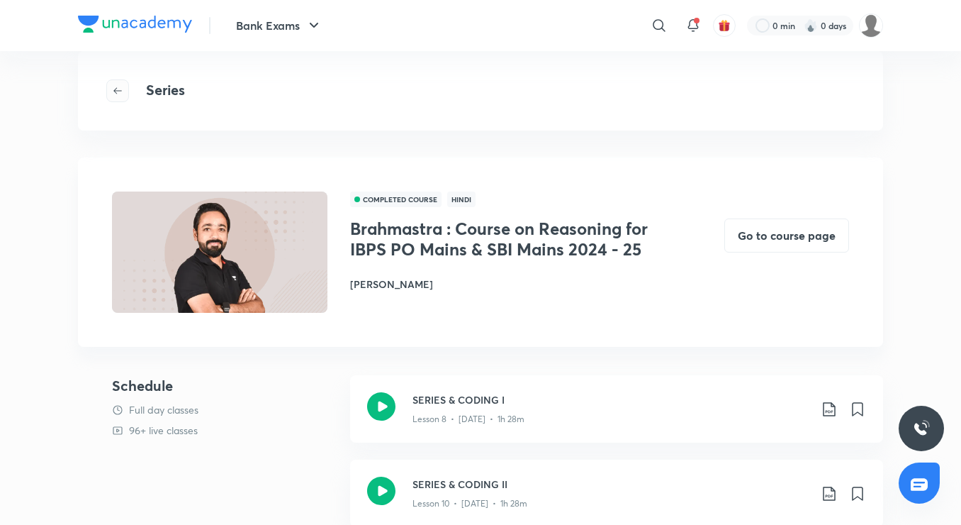
click at [116, 99] on button "button" at bounding box center [117, 90] width 23 height 23
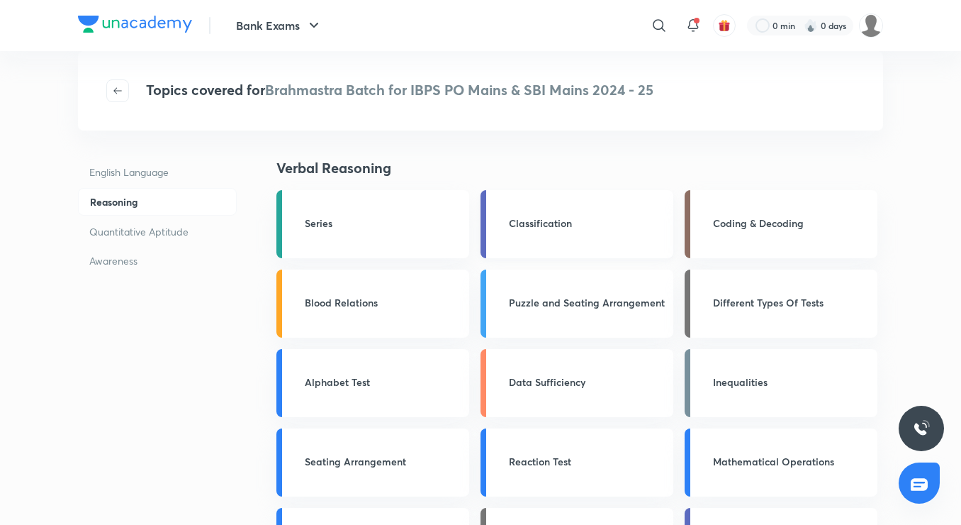
click at [510, 223] on h3 "Classification" at bounding box center [587, 223] width 156 height 15
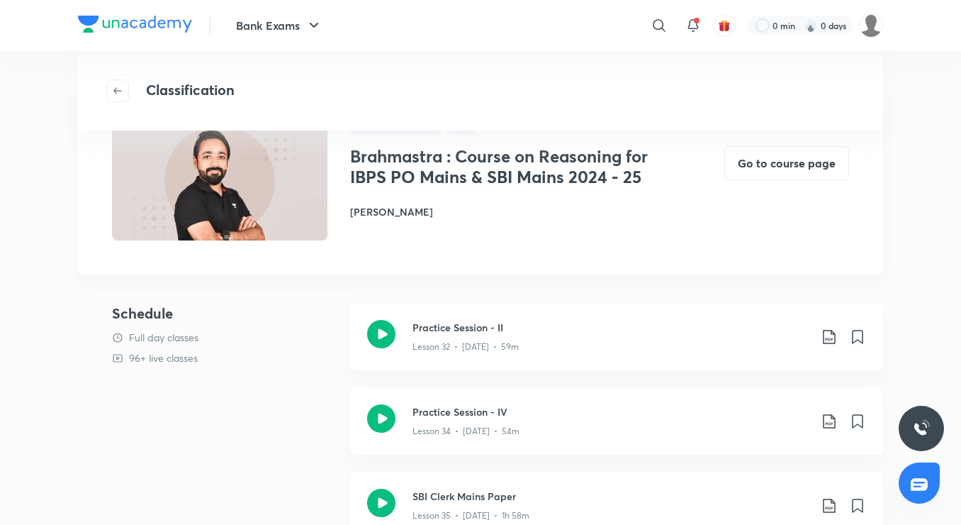
scroll to position [71, 0]
click at [111, 92] on span "button" at bounding box center [117, 90] width 21 height 11
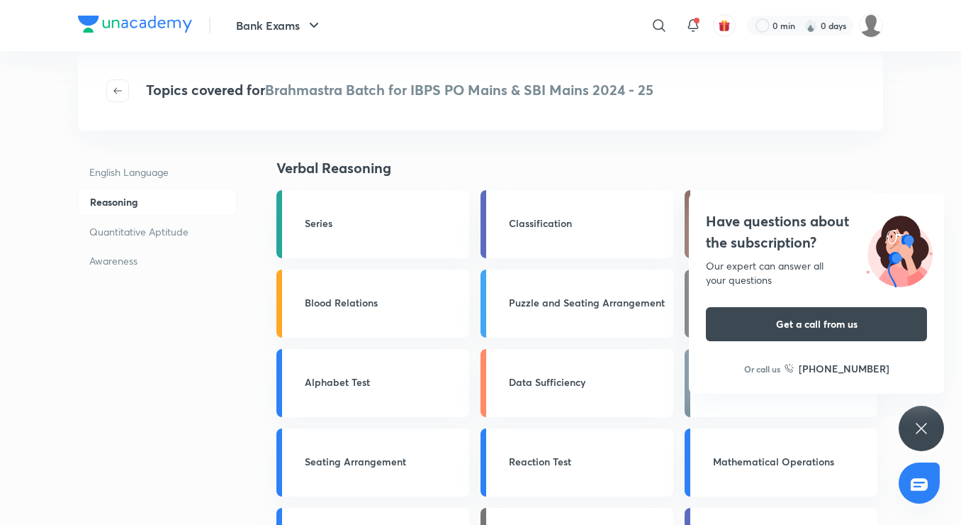
click at [917, 429] on icon at bounding box center [921, 428] width 17 height 17
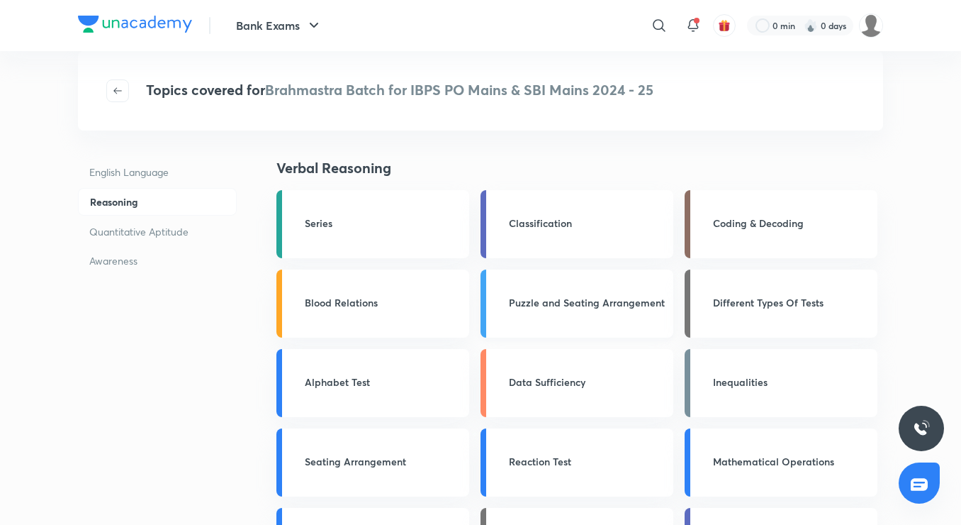
click at [576, 315] on link "Puzzle and Seating Arrangement" at bounding box center [577, 303] width 193 height 68
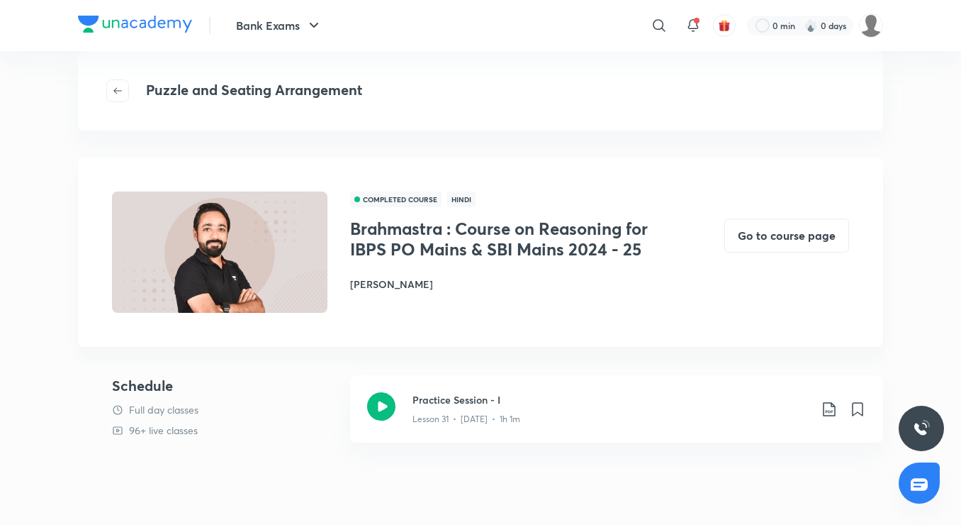
click at [131, 97] on div at bounding box center [121, 90] width 31 height 23
click at [118, 93] on icon "button" at bounding box center [117, 90] width 11 height 11
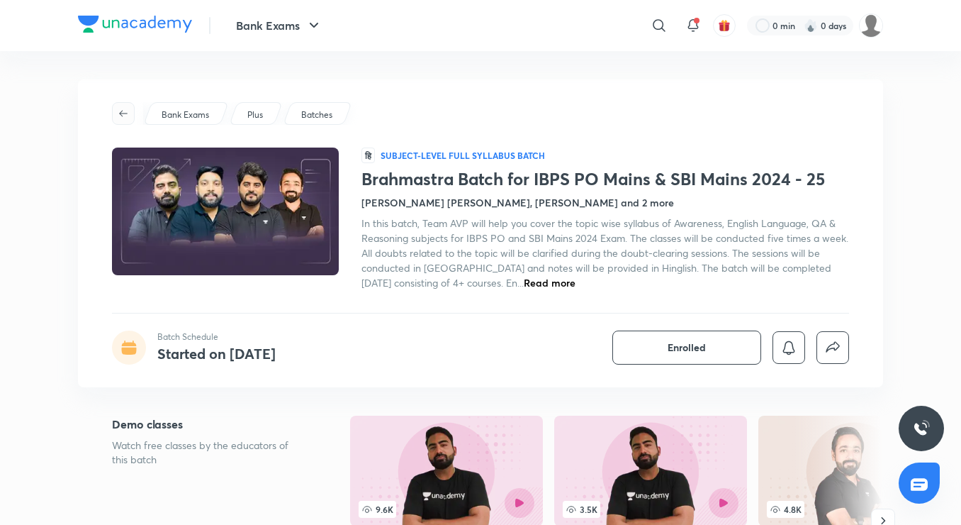
click at [126, 115] on icon "button" at bounding box center [123, 113] width 11 height 11
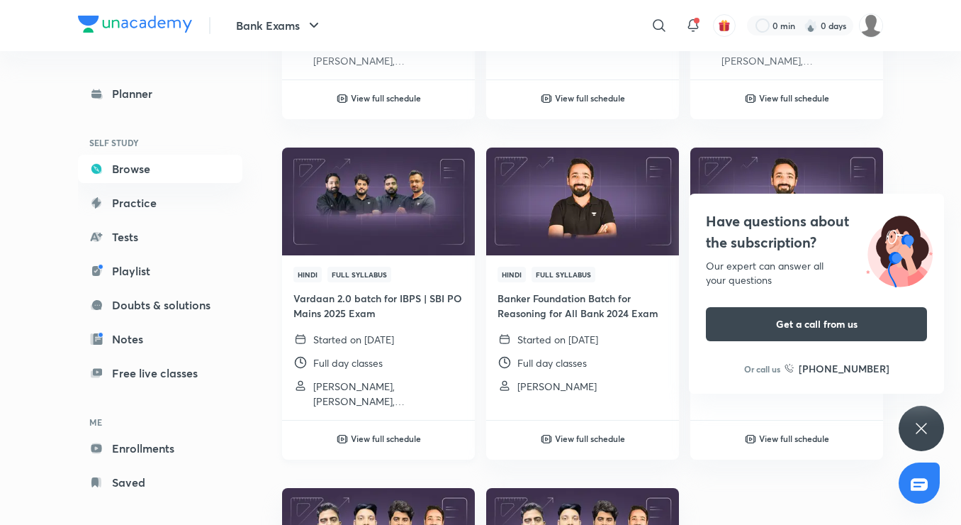
scroll to position [1772, 0]
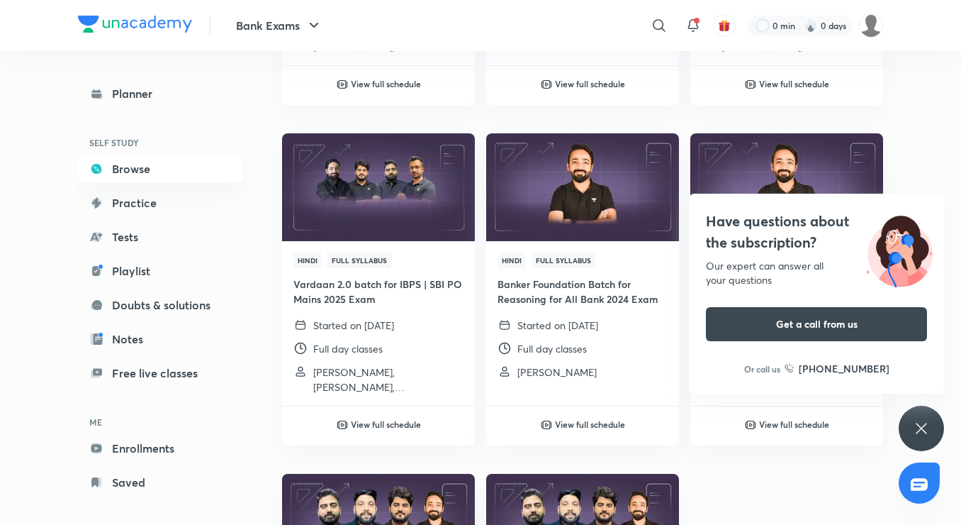
drag, startPoint x: 919, startPoint y: 434, endPoint x: 919, endPoint y: 418, distance: 15.6
click at [919, 431] on icon at bounding box center [921, 428] width 17 height 17
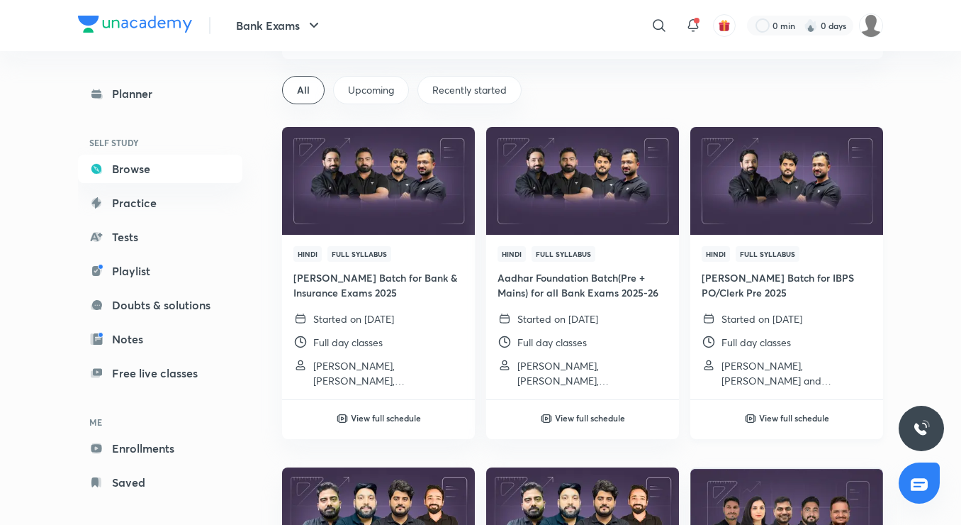
scroll to position [0, 0]
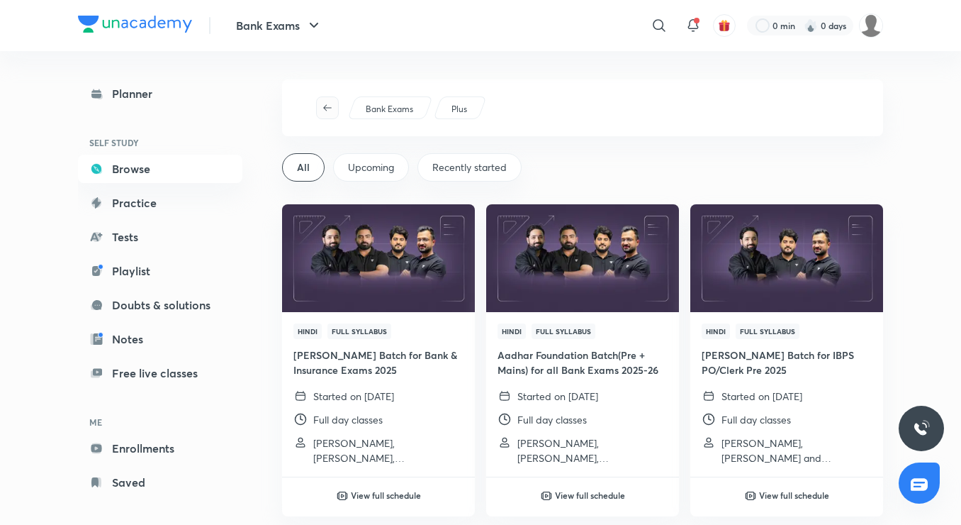
click at [334, 109] on span "button" at bounding box center [327, 107] width 21 height 11
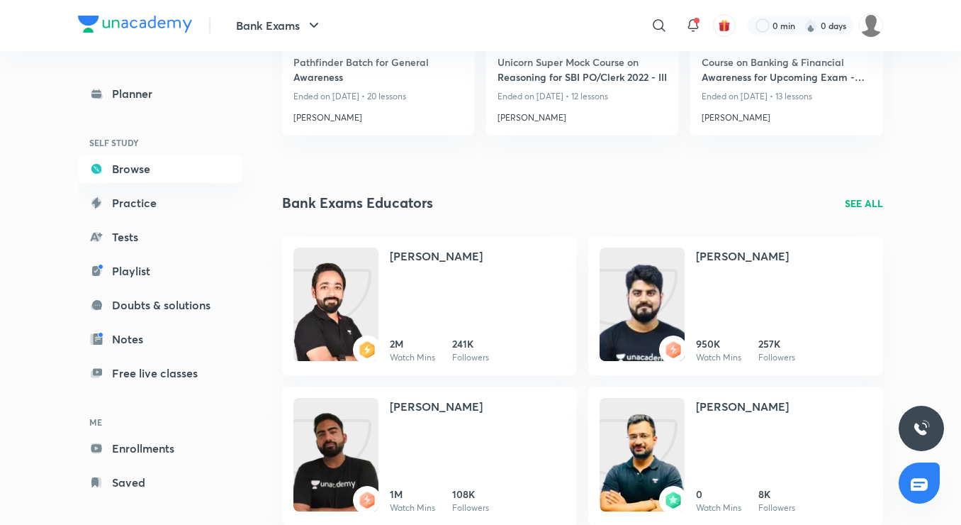
scroll to position [496, 0]
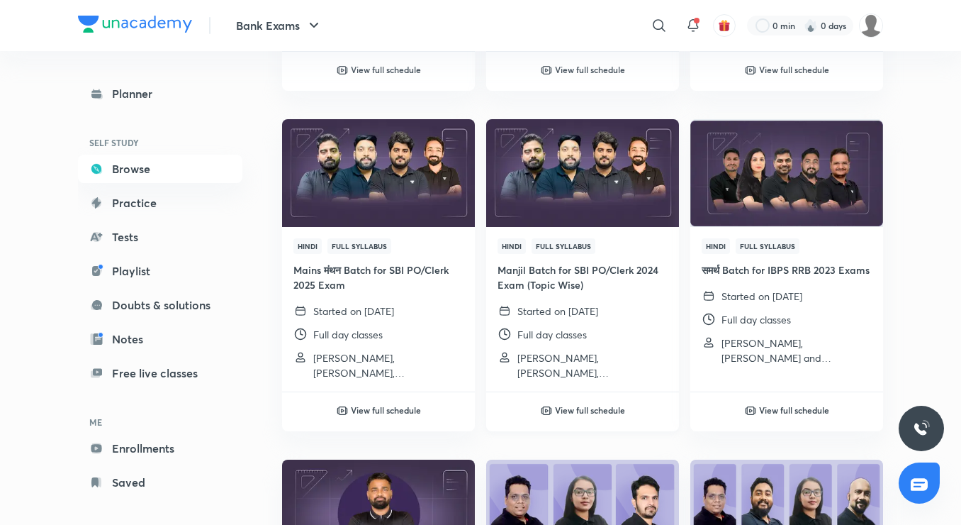
scroll to position [354, 0]
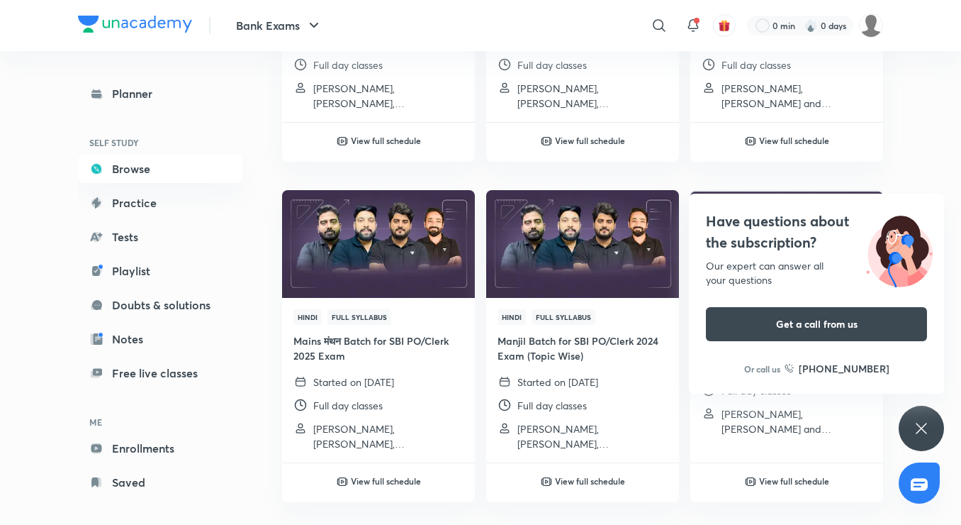
click at [925, 426] on icon at bounding box center [921, 428] width 17 height 17
